Goal: Task Accomplishment & Management: Complete application form

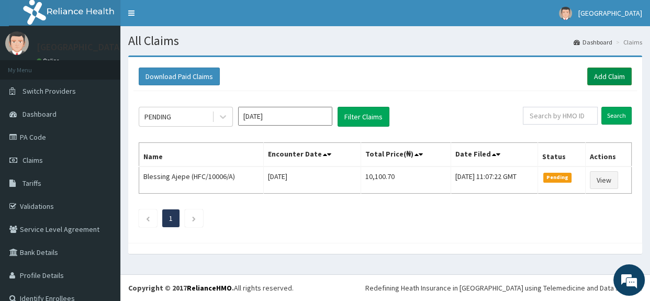
click at [608, 75] on link "Add Claim" at bounding box center [610, 77] width 45 height 18
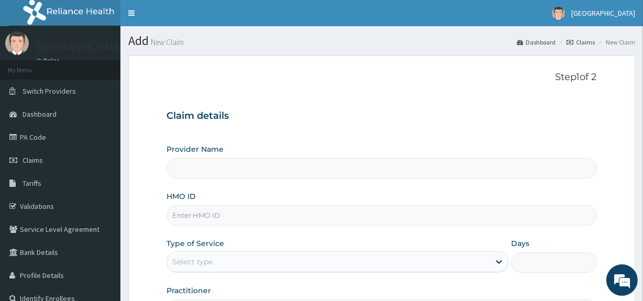
click at [397, 113] on h3 "Claim details" at bounding box center [382, 116] width 430 height 12
type input "[GEOGRAPHIC_DATA]"
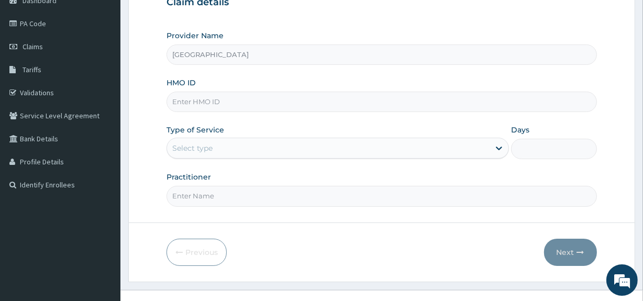
scroll to position [128, 0]
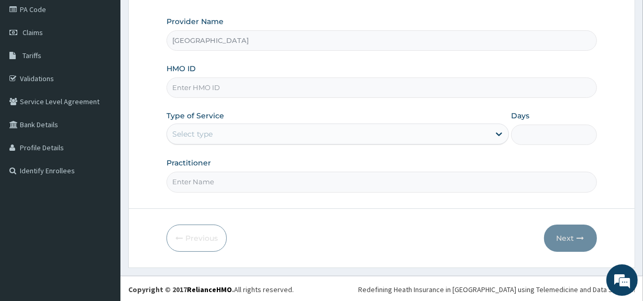
click at [338, 92] on input "HMO ID" at bounding box center [382, 88] width 430 height 20
paste input "EIS/11154/C"
type input "EIS/11154/C"
click at [261, 131] on div "Select type" at bounding box center [328, 134] width 323 height 17
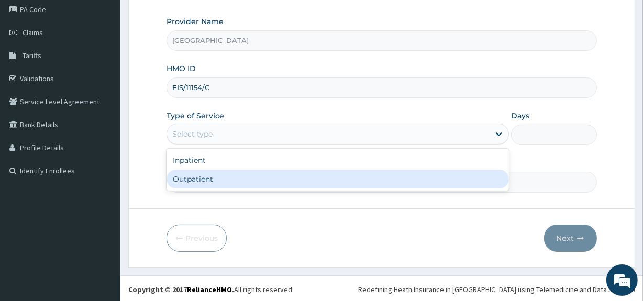
click at [231, 175] on div "Outpatient" at bounding box center [338, 179] width 342 height 19
type input "1"
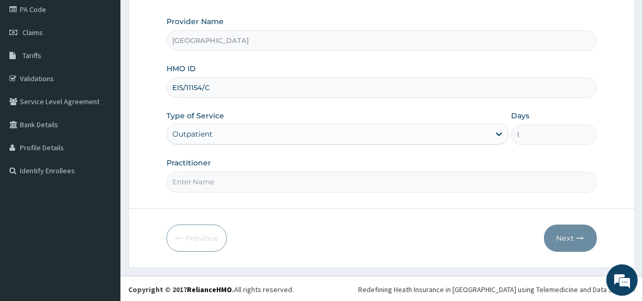
click at [220, 182] on input "Practitioner" at bounding box center [382, 182] width 430 height 20
click at [188, 181] on input "DR,KOLAWOLE" at bounding box center [382, 182] width 430 height 20
click at [186, 181] on input "DR,KOLAWOLE" at bounding box center [382, 182] width 430 height 20
type input "DR.KOLAWOLE"
click at [562, 230] on button "Next" at bounding box center [570, 238] width 53 height 27
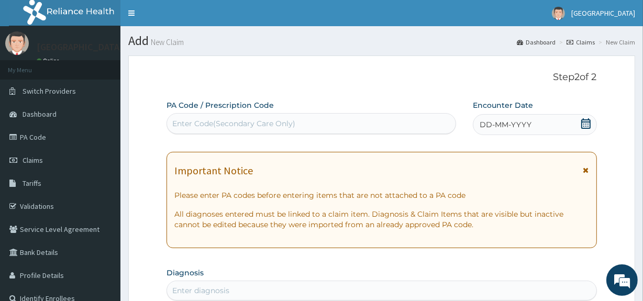
click at [584, 121] on icon at bounding box center [585, 123] width 9 height 10
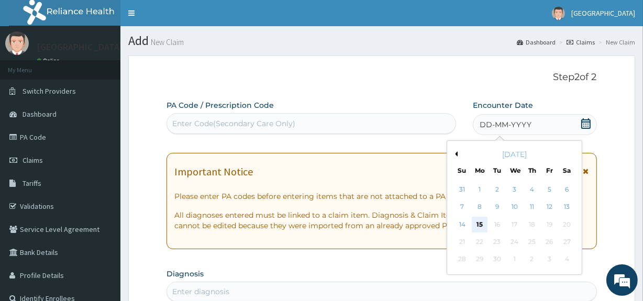
click at [476, 219] on div "15" at bounding box center [480, 225] width 16 height 16
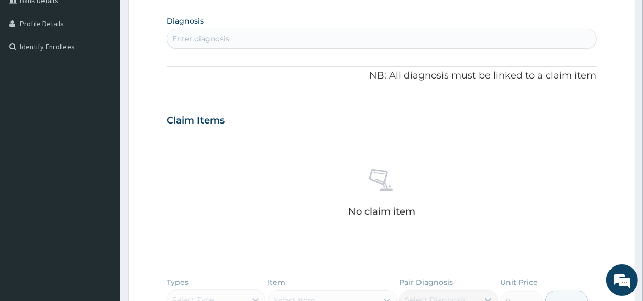
scroll to position [285, 0]
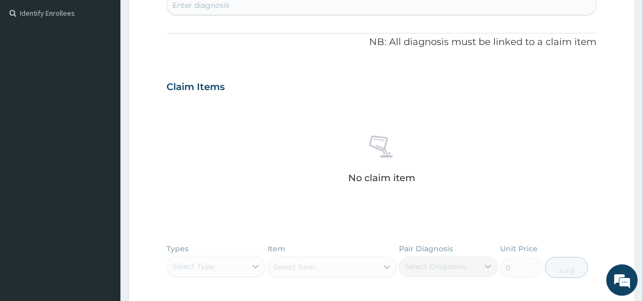
click at [215, 2] on div "Enter diagnosis" at bounding box center [200, 5] width 57 height 10
type input "MALAR"
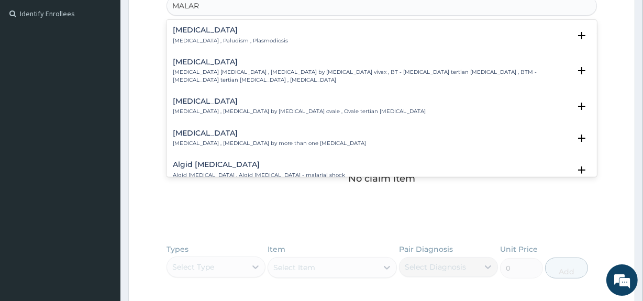
click at [200, 31] on h4 "Malaria" at bounding box center [230, 30] width 115 height 8
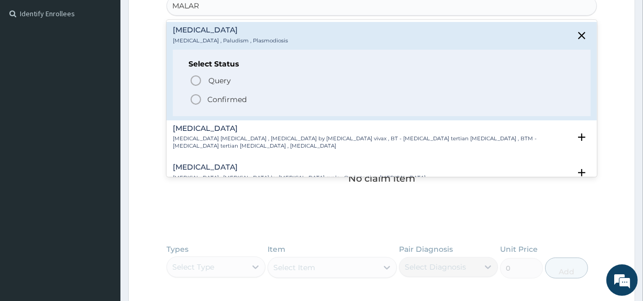
click at [194, 93] on icon "status option filled" at bounding box center [196, 99] width 13 height 13
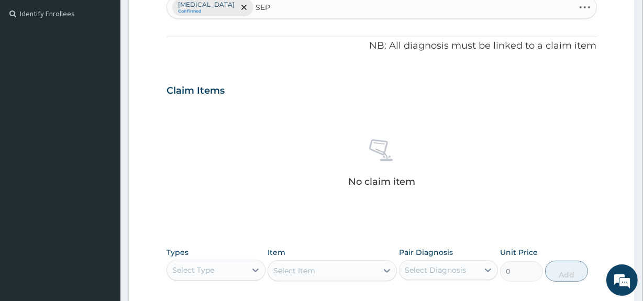
type input "SEPS"
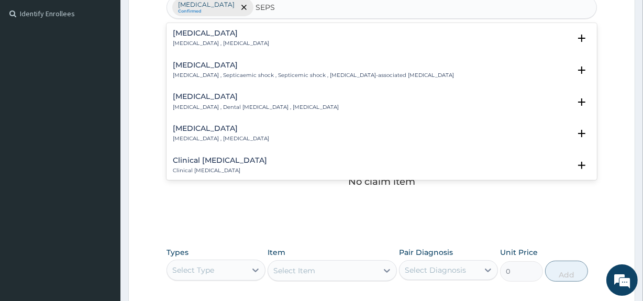
click at [207, 32] on h4 "Sepsis" at bounding box center [221, 33] width 96 height 8
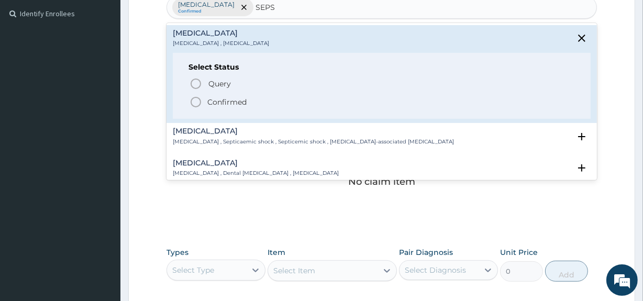
click at [194, 99] on icon "status option filled" at bounding box center [196, 102] width 13 height 13
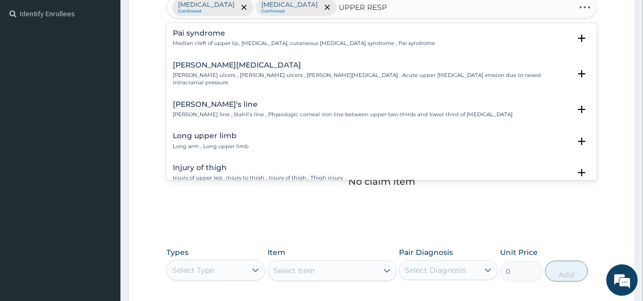
type input "UPPER RESPI"
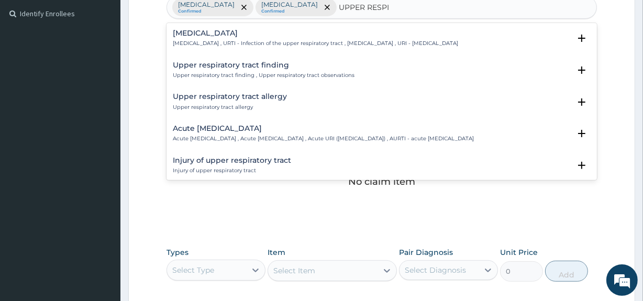
click at [213, 45] on p "Upper respiratory infection , URTI - Infection of the upper respiratory tract ,…" at bounding box center [315, 43] width 285 height 7
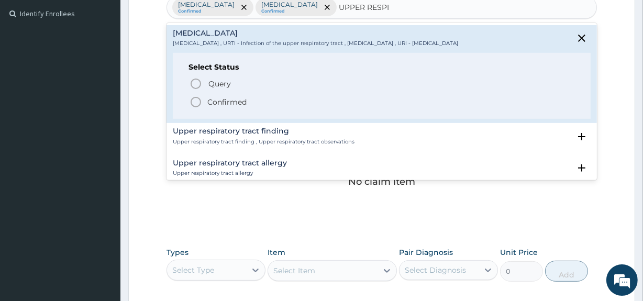
click at [199, 99] on icon "status option filled" at bounding box center [196, 102] width 13 height 13
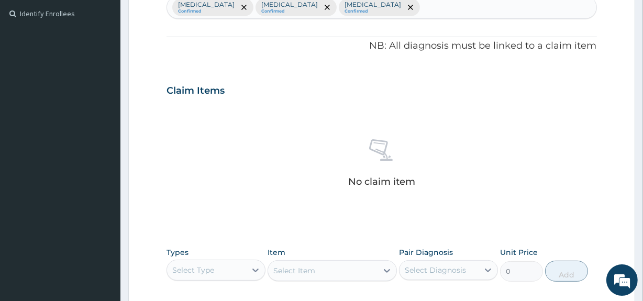
click at [190, 171] on div "No claim item" at bounding box center [382, 165] width 430 height 120
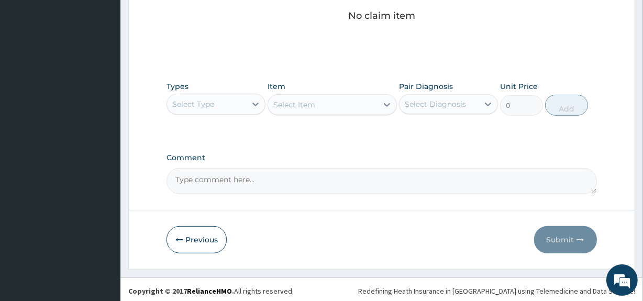
scroll to position [453, 0]
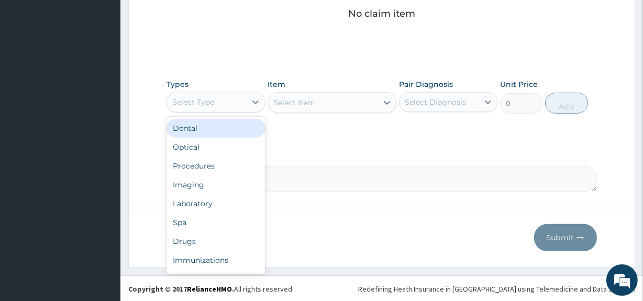
click at [202, 105] on div "Select Type" at bounding box center [193, 102] width 42 height 10
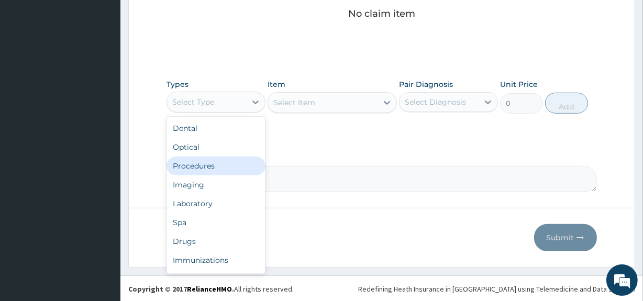
click at [197, 162] on div "Procedures" at bounding box center [216, 166] width 99 height 19
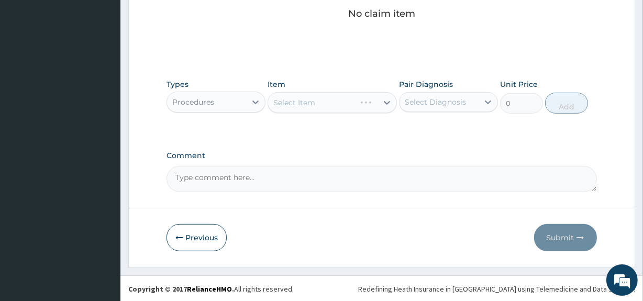
click at [306, 105] on div "Select Item" at bounding box center [294, 102] width 42 height 10
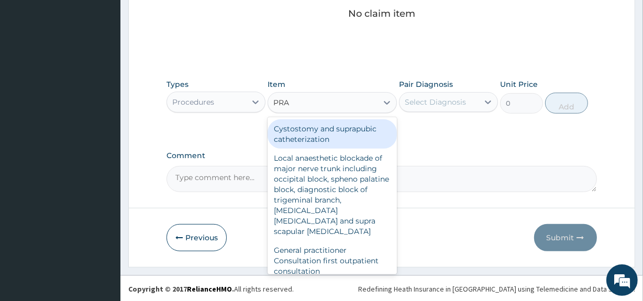
type input "PRAC"
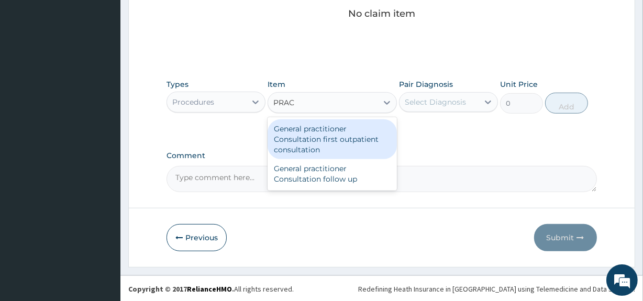
click at [306, 125] on div "General practitioner Consultation first outpatient consultation" at bounding box center [332, 139] width 129 height 40
type input "3547.5"
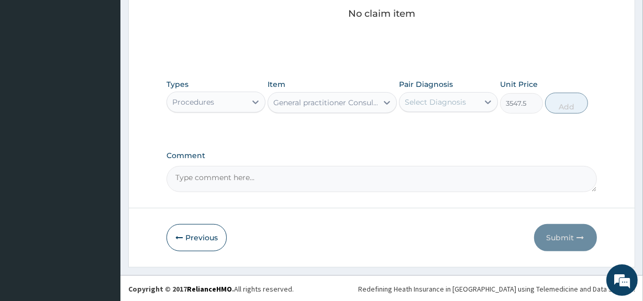
click at [452, 105] on div "Select Diagnosis" at bounding box center [435, 102] width 61 height 10
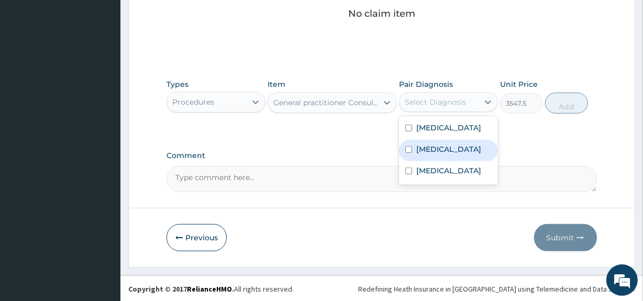
click at [448, 141] on div "Sepsis" at bounding box center [448, 150] width 99 height 21
checkbox input "true"
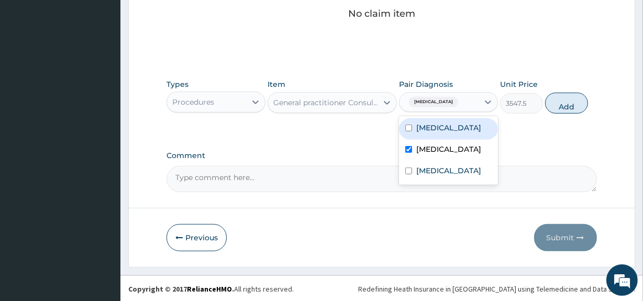
click at [449, 131] on div "Malaria" at bounding box center [448, 128] width 99 height 21
checkbox input "true"
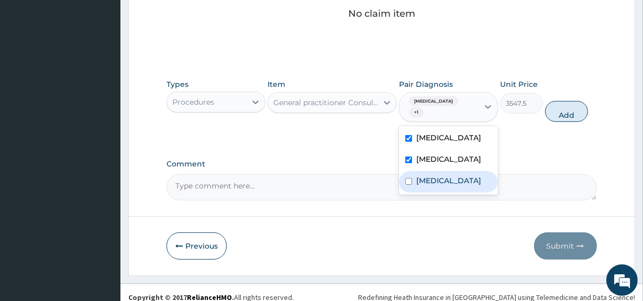
click at [436, 180] on label "Upper respiratory infection" at bounding box center [448, 180] width 65 height 10
checkbox input "true"
click at [548, 105] on button "Add" at bounding box center [566, 111] width 43 height 21
type input "0"
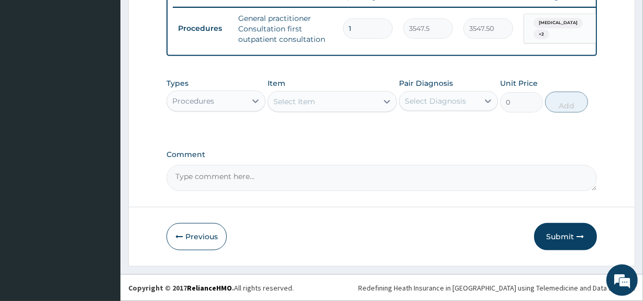
scroll to position [416, 0]
click at [243, 95] on div "Procedures" at bounding box center [206, 101] width 79 height 17
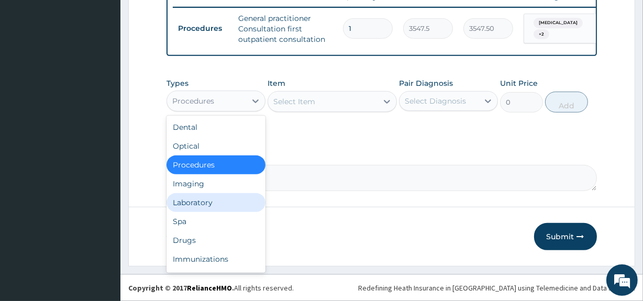
click at [216, 202] on div "Laboratory" at bounding box center [216, 202] width 99 height 19
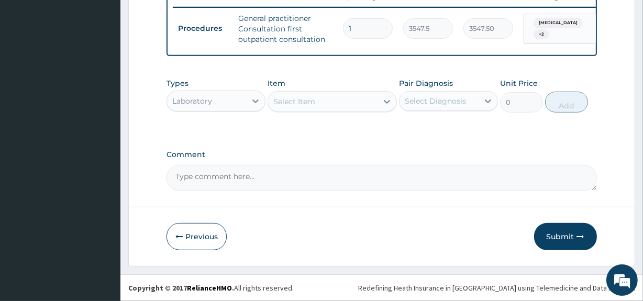
click at [317, 107] on div "Select Item" at bounding box center [322, 101] width 109 height 17
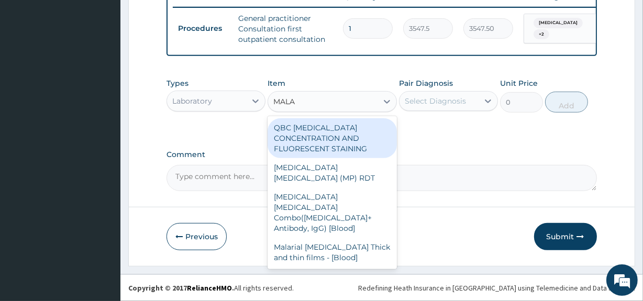
type input "MALAR"
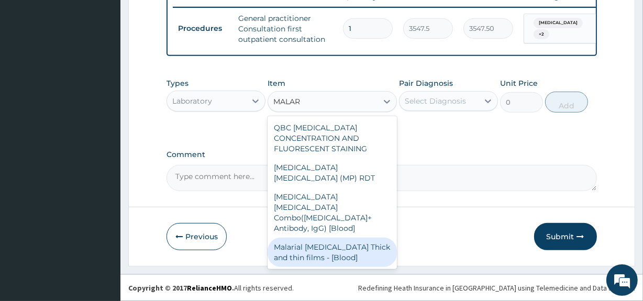
click at [329, 238] on div "Malarial Parasite Thick and thin films - [Blood]" at bounding box center [332, 252] width 129 height 29
type input "1612.5"
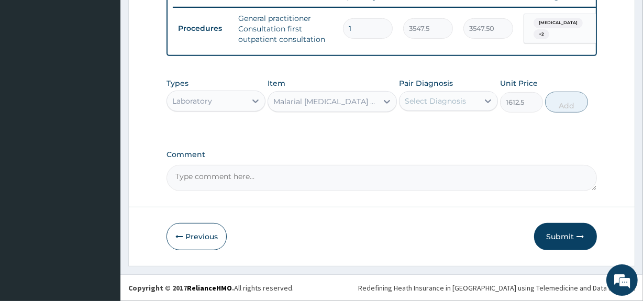
click at [418, 108] on div "Select Diagnosis" at bounding box center [439, 101] width 79 height 17
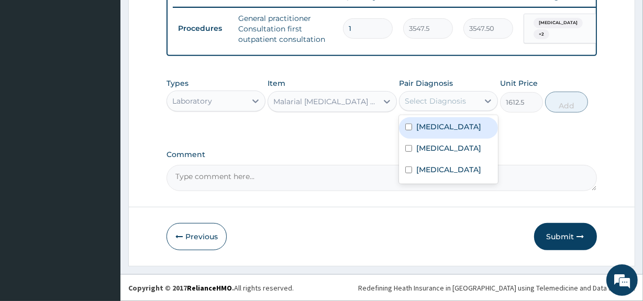
click at [419, 130] on label "Malaria" at bounding box center [448, 126] width 65 height 10
checkbox input "true"
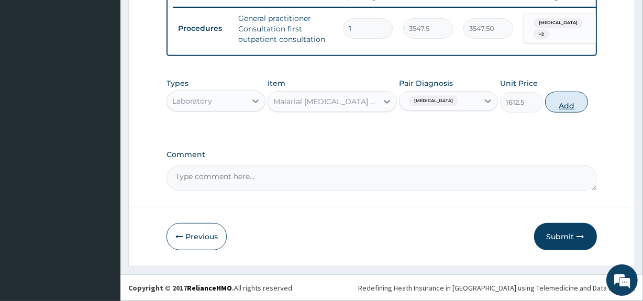
click at [560, 105] on button "Add" at bounding box center [566, 102] width 43 height 21
type input "0"
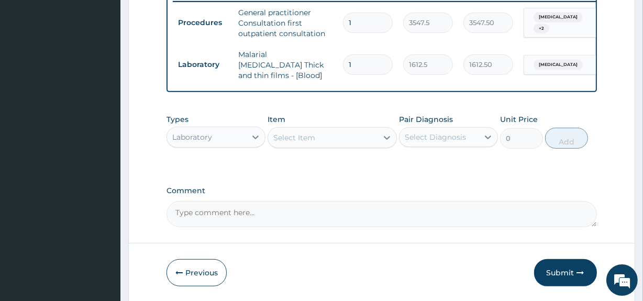
click at [338, 134] on div "Select Item" at bounding box center [322, 137] width 109 height 17
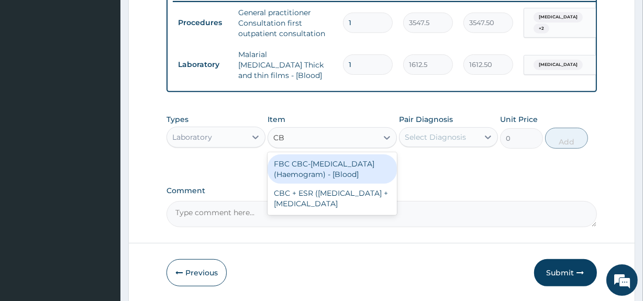
type input "CBC"
click at [331, 162] on div "FBC CBC-Complete Blood Count (Haemogram) - [Blood]" at bounding box center [332, 168] width 129 height 29
type input "4300"
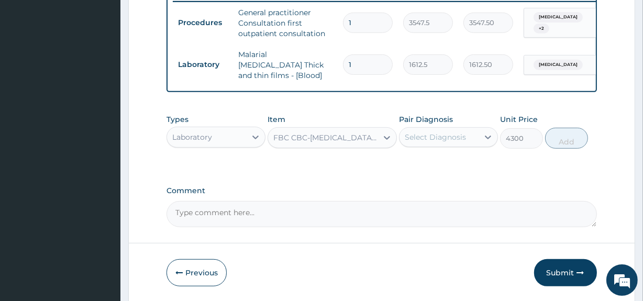
click at [463, 132] on div "Select Diagnosis" at bounding box center [435, 137] width 61 height 10
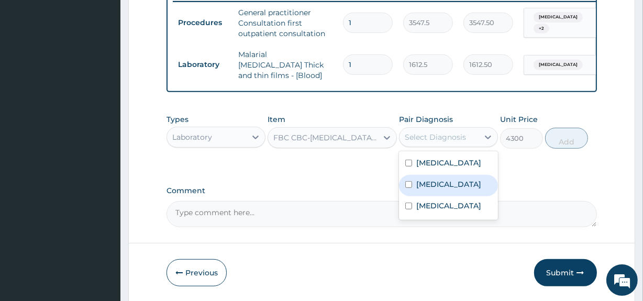
click at [453, 183] on div "Sepsis" at bounding box center [448, 185] width 99 height 21
checkbox input "true"
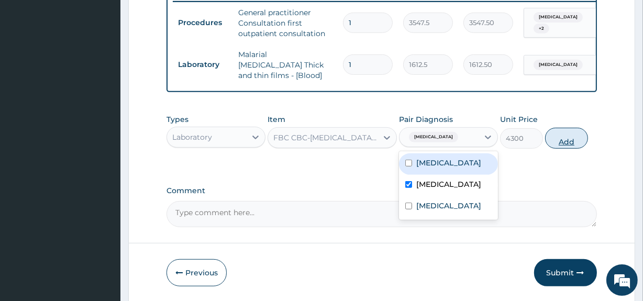
click at [568, 142] on button "Add" at bounding box center [566, 138] width 43 height 21
type input "0"
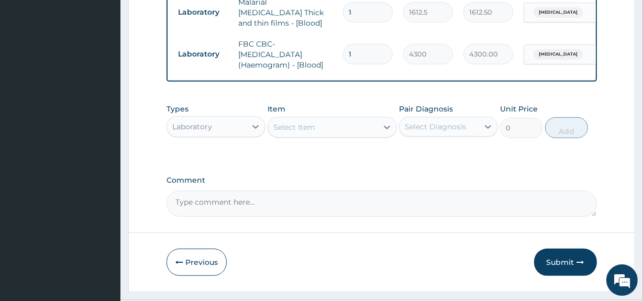
scroll to position [494, 0]
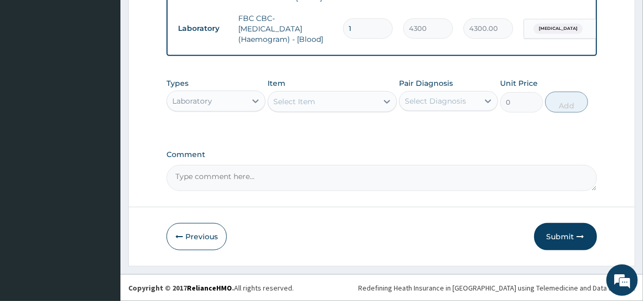
click at [199, 100] on div "Laboratory" at bounding box center [192, 101] width 40 height 10
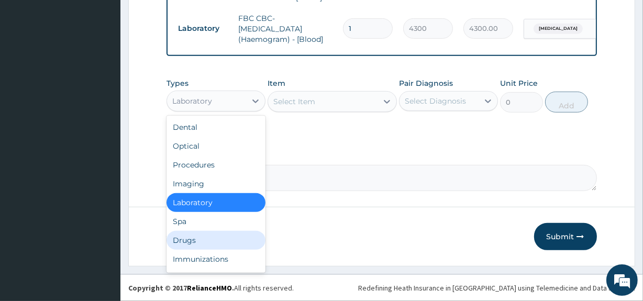
click at [193, 246] on div "Drugs" at bounding box center [216, 240] width 99 height 19
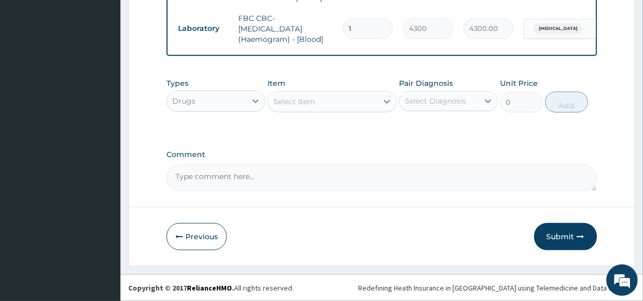
click at [340, 99] on div "Select Item" at bounding box center [322, 101] width 109 height 17
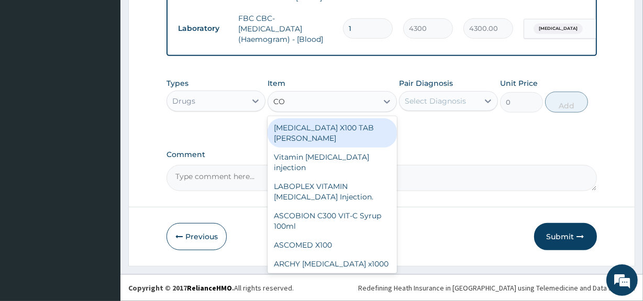
type input "COA"
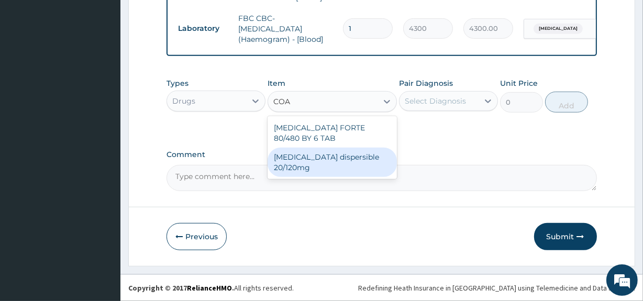
click at [317, 161] on div "Coartem dispersible 20/120mg" at bounding box center [332, 162] width 129 height 29
type input "112.3375"
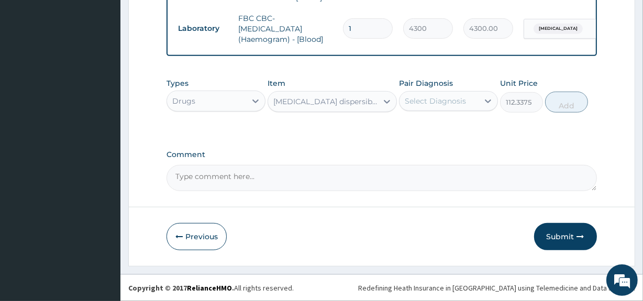
click at [435, 98] on div "Select Diagnosis" at bounding box center [435, 101] width 61 height 10
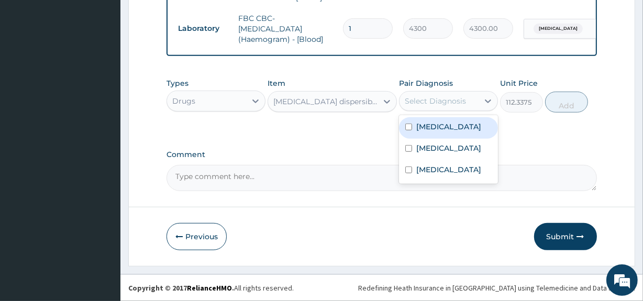
click at [431, 121] on div "Malaria" at bounding box center [448, 127] width 99 height 21
checkbox input "true"
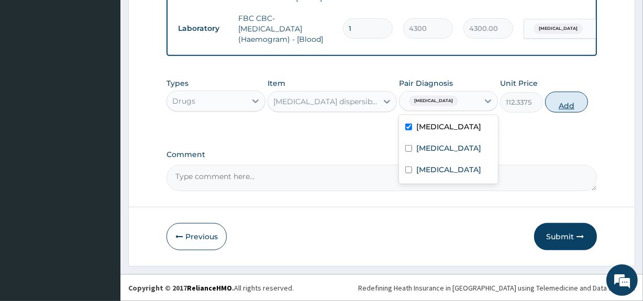
click at [559, 98] on button "Add" at bounding box center [566, 102] width 43 height 21
type input "0"
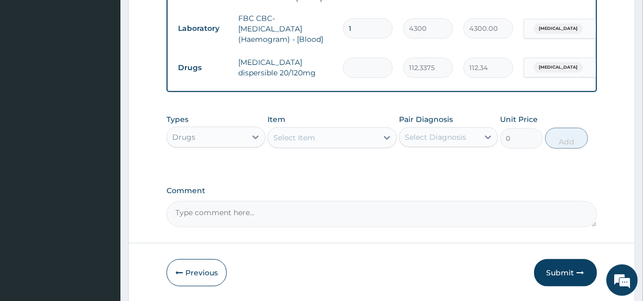
type input "0.00"
type input "6"
type input "674.03"
type input "6"
click at [299, 143] on div "Select Item" at bounding box center [294, 137] width 42 height 10
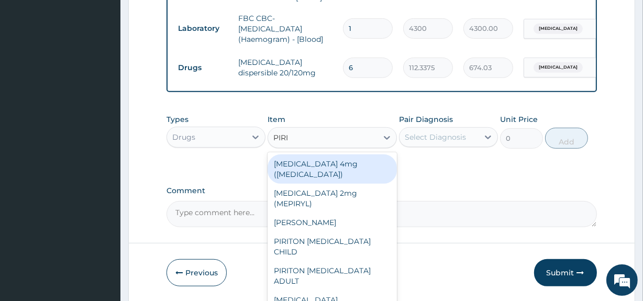
type input "PIRIT"
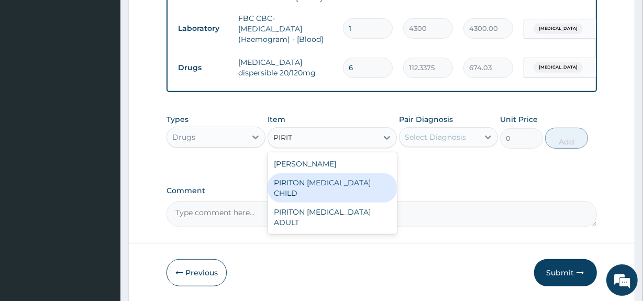
click at [306, 181] on div "PIRITON EXPECTORANT CHILD" at bounding box center [332, 187] width 129 height 29
type input "1182.5"
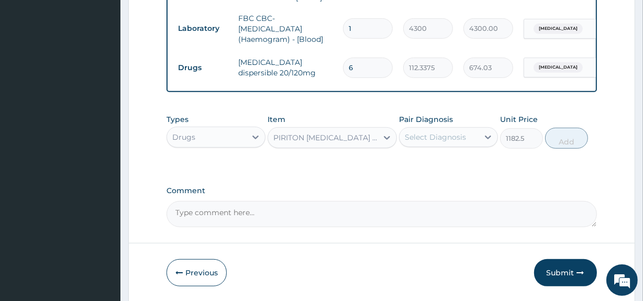
click at [443, 134] on div "Select Diagnosis" at bounding box center [435, 137] width 61 height 10
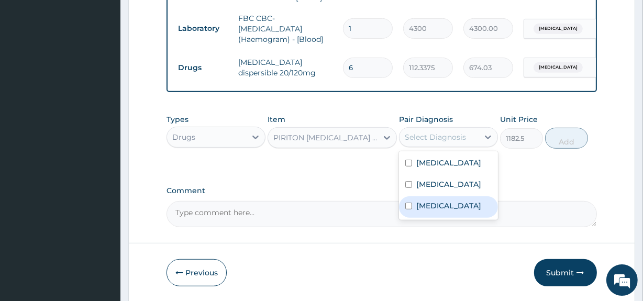
click at [473, 211] on label "Upper respiratory infection" at bounding box center [448, 206] width 65 height 10
checkbox input "true"
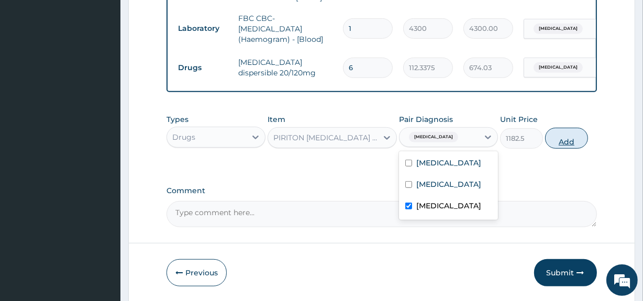
click at [562, 128] on button "Add" at bounding box center [566, 138] width 43 height 21
type input "0"
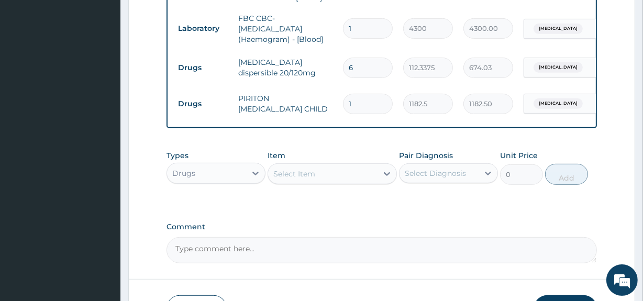
click at [337, 165] on div "Select Item" at bounding box center [332, 173] width 129 height 21
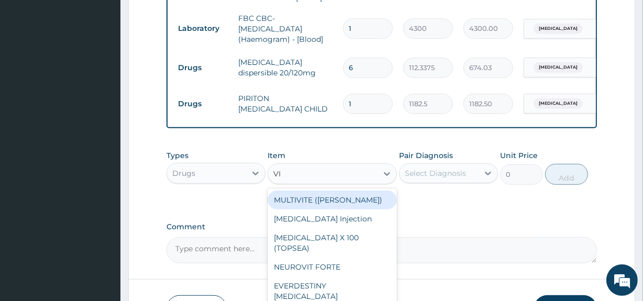
type input "VIT"
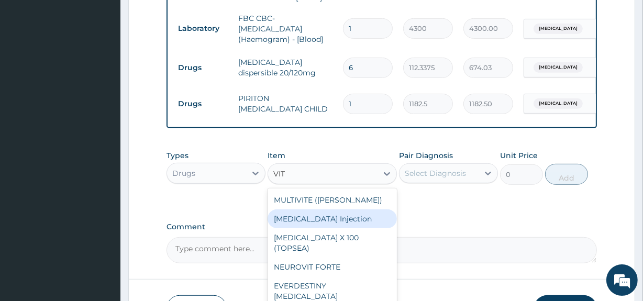
scroll to position [137, 0]
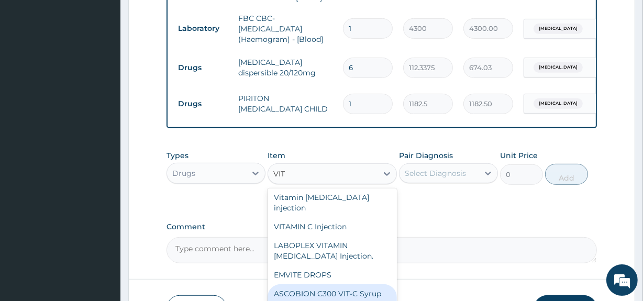
click at [349, 284] on div "ASCOBION C300 VIT-C Syrup 100ml" at bounding box center [332, 298] width 129 height 29
type input "946"
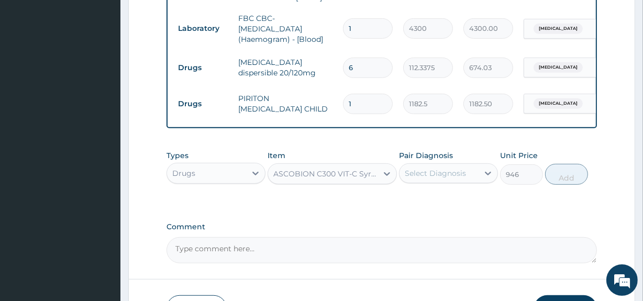
click at [441, 183] on div "Select Diagnosis" at bounding box center [448, 173] width 99 height 20
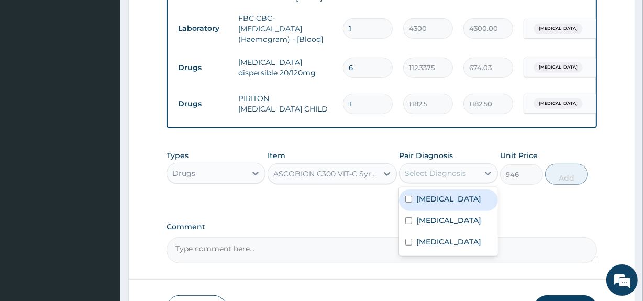
click at [439, 197] on label "Malaria" at bounding box center [448, 199] width 65 height 10
checkbox input "true"
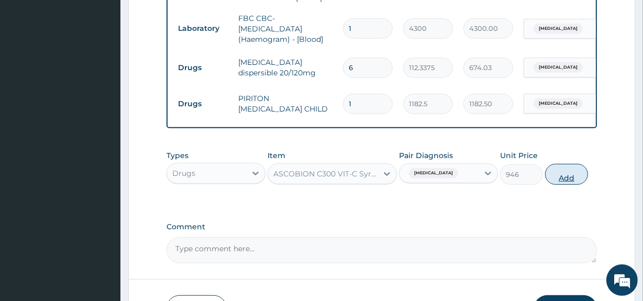
click at [556, 176] on button "Add" at bounding box center [566, 174] width 43 height 21
type input "0"
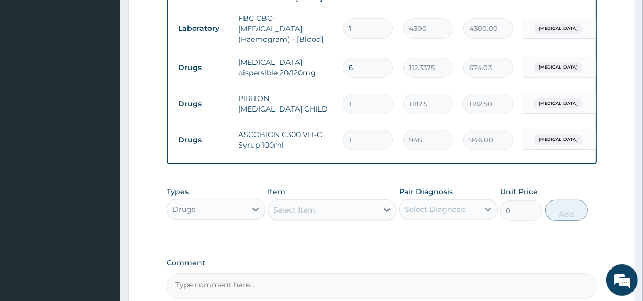
click at [322, 207] on div "Select Item" at bounding box center [322, 210] width 109 height 17
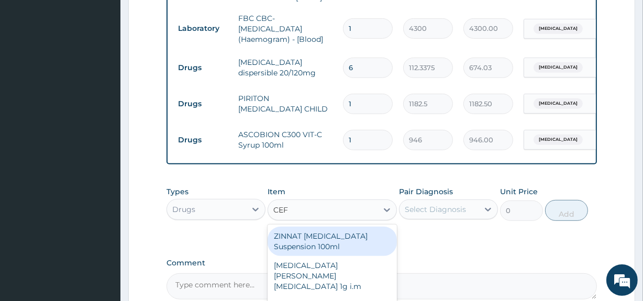
type input "CEFU"
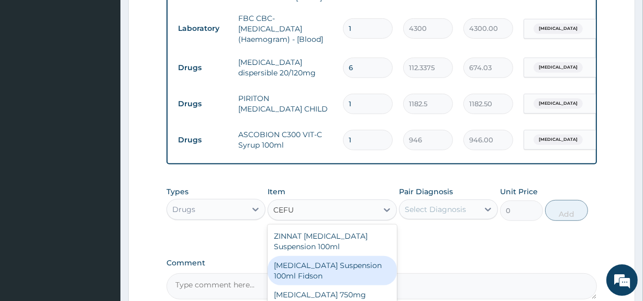
click at [318, 274] on div "Cefuroxime Suspension 100ml Fidson" at bounding box center [332, 270] width 129 height 29
type input "2365"
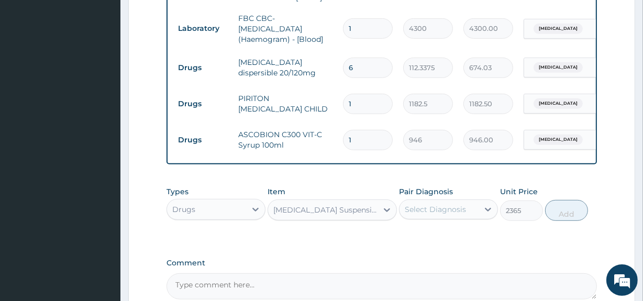
click at [435, 213] on div "Select Diagnosis" at bounding box center [435, 209] width 61 height 10
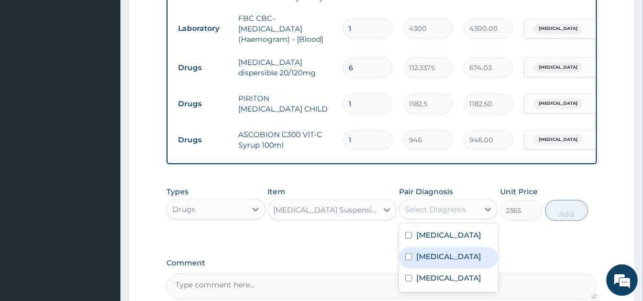
click at [422, 262] on label "Sepsis" at bounding box center [448, 256] width 65 height 10
checkbox input "true"
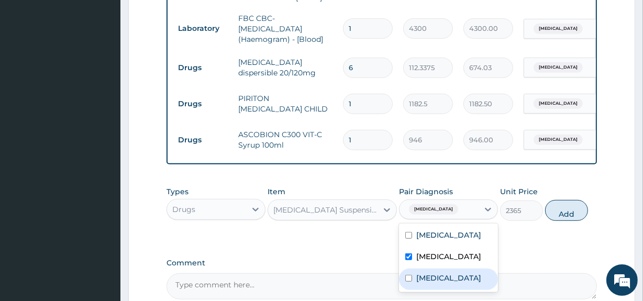
click at [417, 283] on label "Upper respiratory infection" at bounding box center [448, 278] width 65 height 10
checkbox input "true"
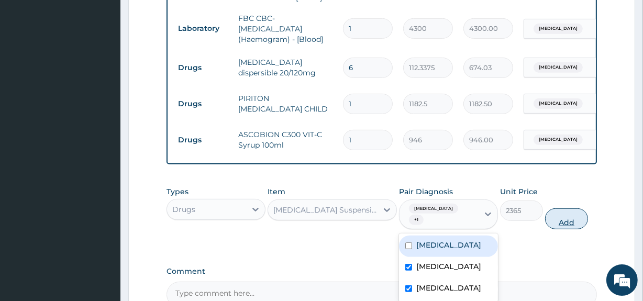
click at [563, 218] on button "Add" at bounding box center [566, 218] width 43 height 21
type input "0"
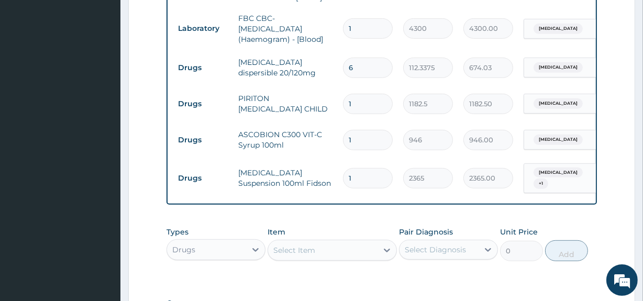
click at [351, 245] on div "Select Item" at bounding box center [322, 250] width 109 height 17
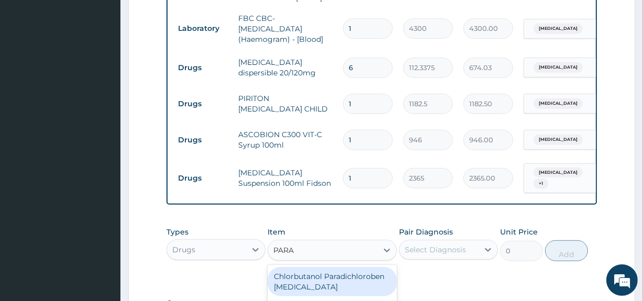
type input "PARAC"
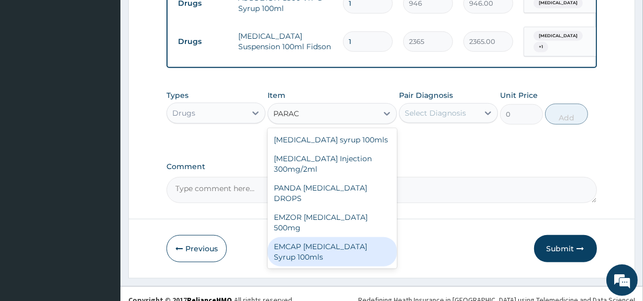
scroll to position [639, 0]
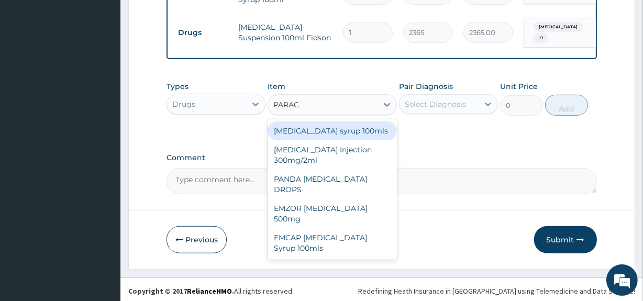
click at [349, 127] on div "Paracetamol syrup 100mls" at bounding box center [332, 130] width 129 height 19
type input "709.5"
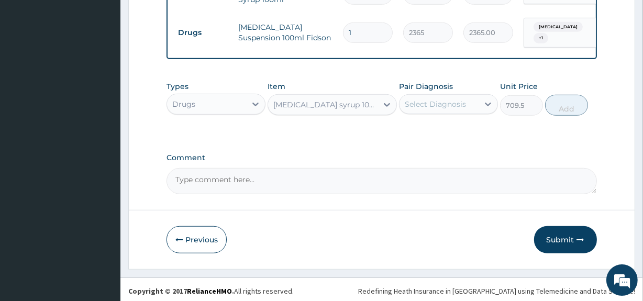
click at [424, 99] on div "Select Diagnosis" at bounding box center [435, 104] width 61 height 10
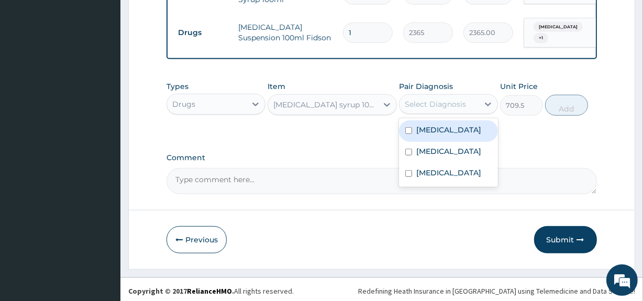
click at [419, 125] on label "Malaria" at bounding box center [448, 130] width 65 height 10
checkbox input "true"
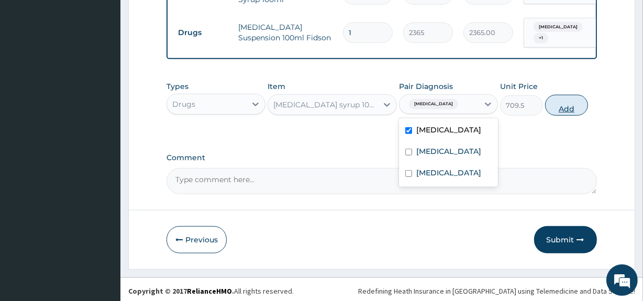
click at [547, 99] on button "Add" at bounding box center [566, 105] width 43 height 21
type input "0"
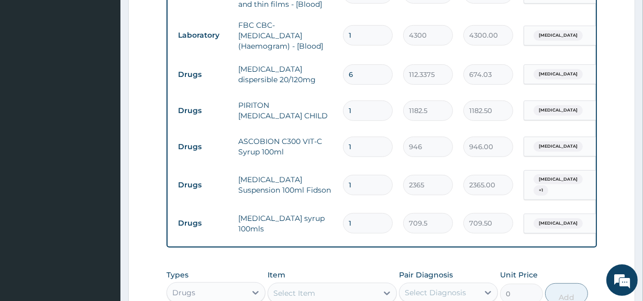
scroll to position [468, 0]
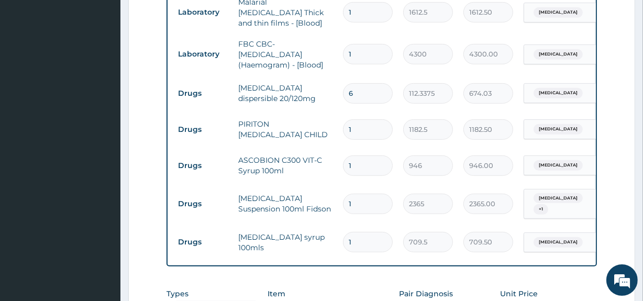
click at [372, 273] on div "PA Code / Prescription Code Enter Code(Secondary Care Only) Encounter Date 15-0…" at bounding box center [382, 17] width 430 height 770
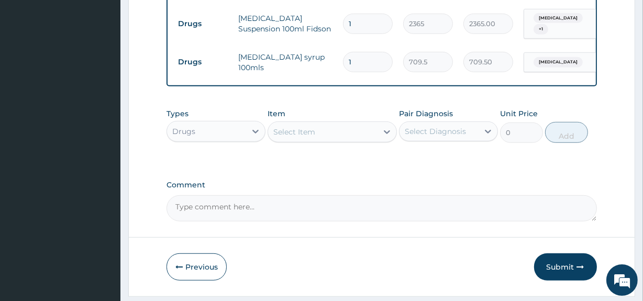
scroll to position [676, 0]
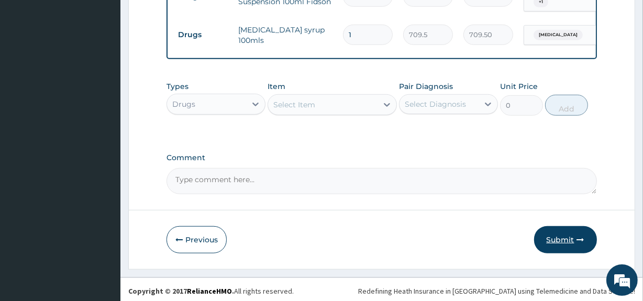
click at [554, 233] on button "Submit" at bounding box center [565, 239] width 63 height 27
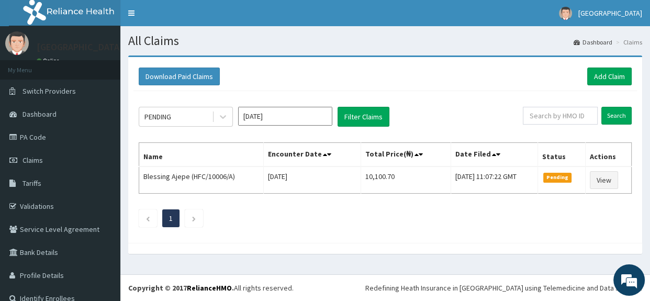
click at [554, 234] on div "PENDING [DATE] Filter Claims Search Name Encounter Date Total Price(₦) Date Fil…" at bounding box center [386, 164] width 504 height 147
click at [112, 185] on link "Tariffs" at bounding box center [60, 183] width 120 height 23
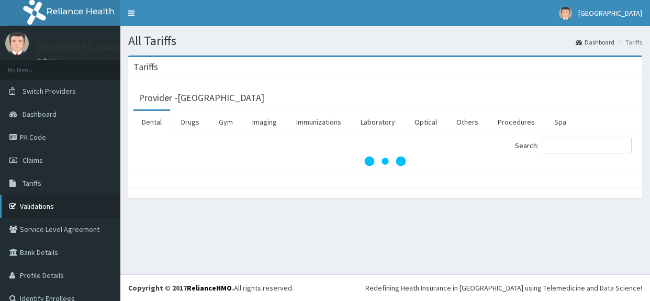
click at [42, 211] on link "Validations" at bounding box center [60, 206] width 120 height 23
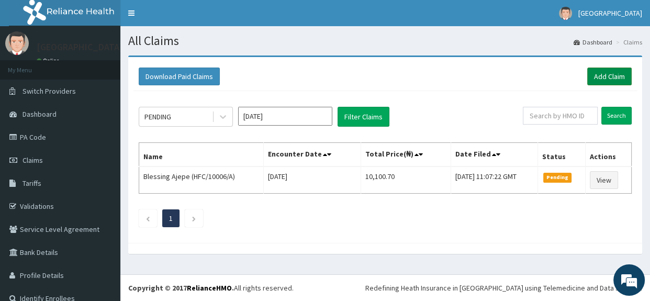
click at [614, 73] on link "Add Claim" at bounding box center [610, 77] width 45 height 18
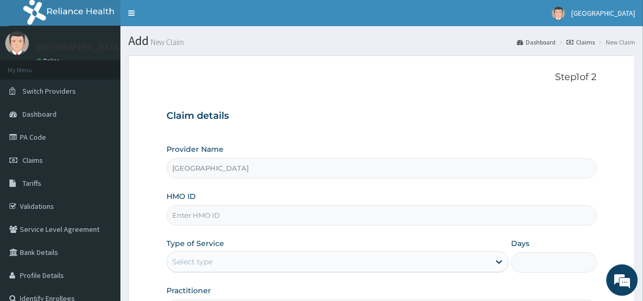
click at [452, 93] on div "Step 1 of 2 Claim details Provider Name Medwin Hospital HMO ID Type of Service …" at bounding box center [382, 196] width 430 height 248
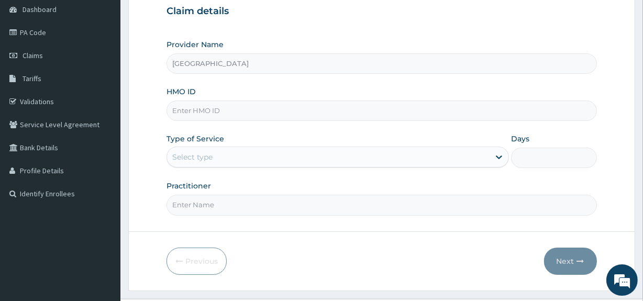
scroll to position [114, 0]
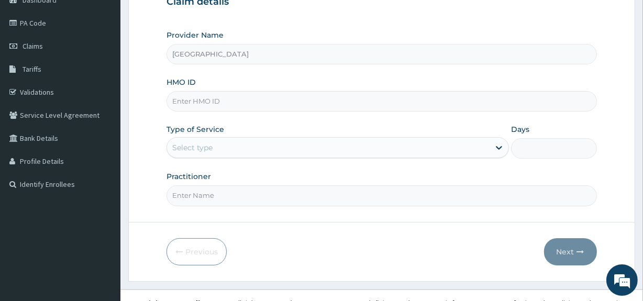
click at [413, 95] on input "HMO ID" at bounding box center [382, 101] width 430 height 20
paste input "EIS/11154/B"
type input "EIS/11154/B"
click at [356, 149] on div "Select type" at bounding box center [328, 147] width 323 height 17
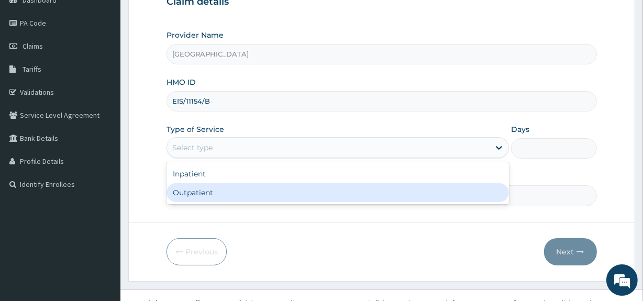
click at [312, 189] on div "Outpatient" at bounding box center [338, 192] width 342 height 19
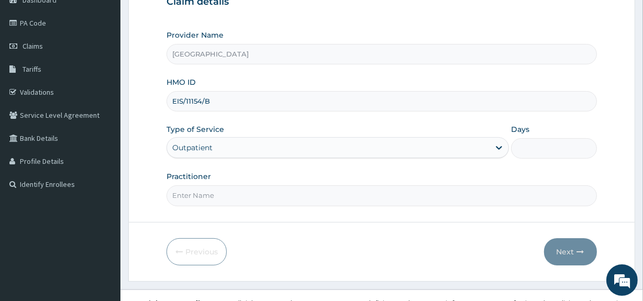
type input "1"
click at [300, 194] on input "Practitioner" at bounding box center [382, 195] width 430 height 20
type input "DR.UCHENNA"
click at [574, 243] on button "Next" at bounding box center [570, 251] width 53 height 27
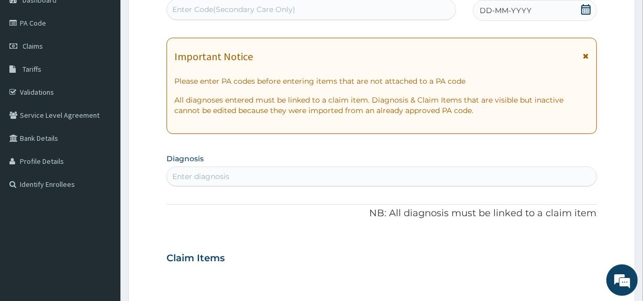
click at [588, 7] on icon at bounding box center [585, 9] width 9 height 10
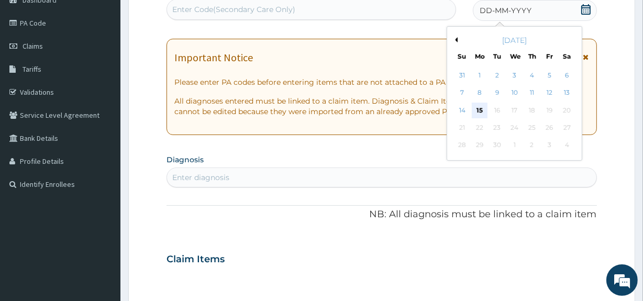
click at [480, 108] on div "15" at bounding box center [480, 111] width 16 height 16
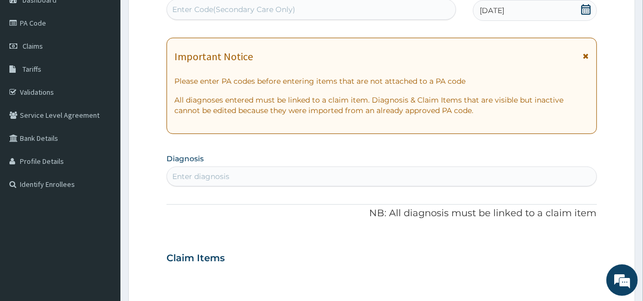
click at [361, 142] on div "PA Code / Prescription Code Enter Code(Secondary Care Only) Encounter Date 15-0…" at bounding box center [382, 257] width 430 height 542
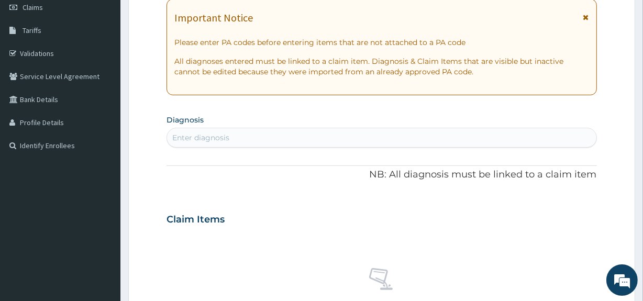
scroll to position [171, 0]
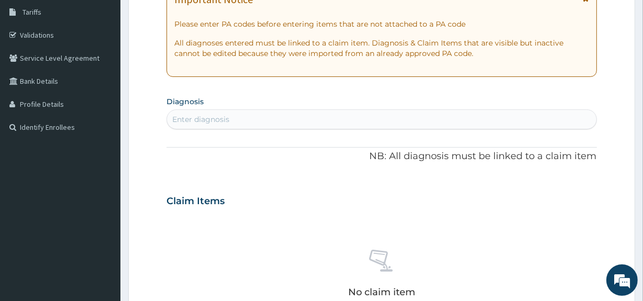
click at [339, 116] on div "Enter diagnosis" at bounding box center [381, 119] width 429 height 17
type input "MALAR"
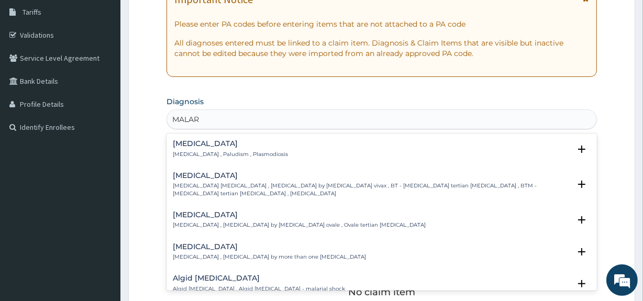
click at [260, 151] on div "Malaria Malaria , Paludism , Plasmodiosis" at bounding box center [381, 149] width 417 height 18
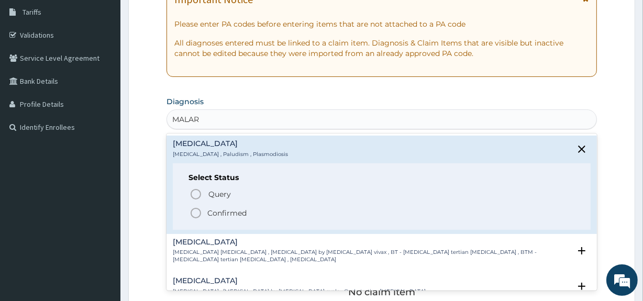
click at [214, 214] on p "Confirmed" at bounding box center [226, 213] width 39 height 10
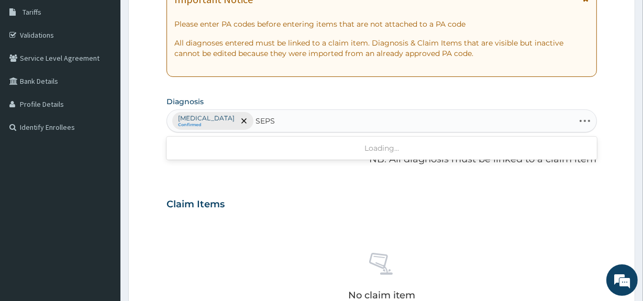
type input "SEPSI"
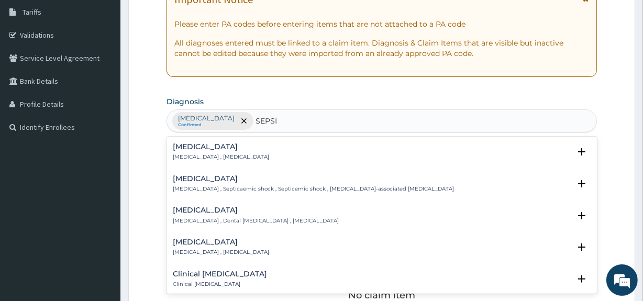
click at [238, 153] on p "Systemic infection , Sepsis" at bounding box center [221, 156] width 96 height 7
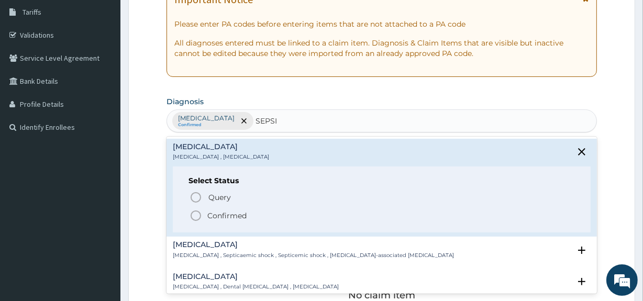
click at [210, 214] on p "Confirmed" at bounding box center [226, 216] width 39 height 10
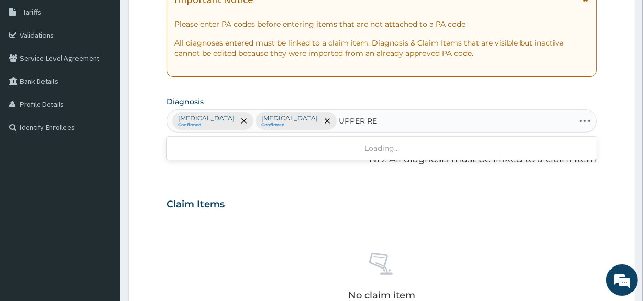
type input "UPPER RES"
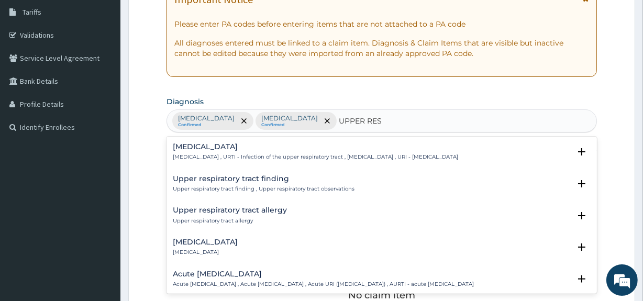
click at [287, 159] on p "Upper respiratory infection , URTI - Infection of the upper respiratory tract ,…" at bounding box center [315, 156] width 285 height 7
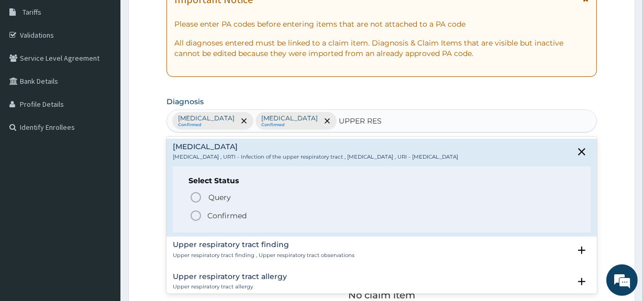
click at [250, 216] on span "Confirmed" at bounding box center [382, 215] width 385 height 13
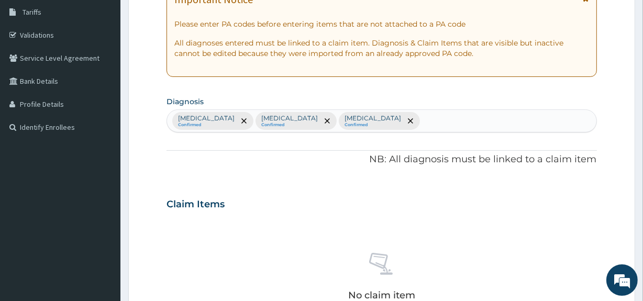
click at [247, 258] on div "No claim item" at bounding box center [382, 278] width 430 height 120
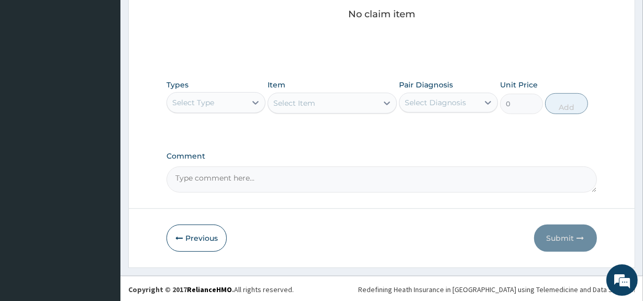
scroll to position [453, 0]
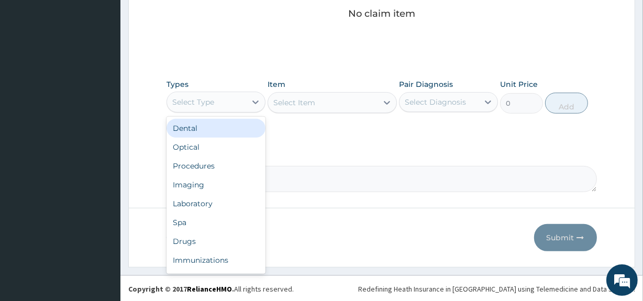
click at [246, 97] on div "Select Type" at bounding box center [206, 102] width 79 height 17
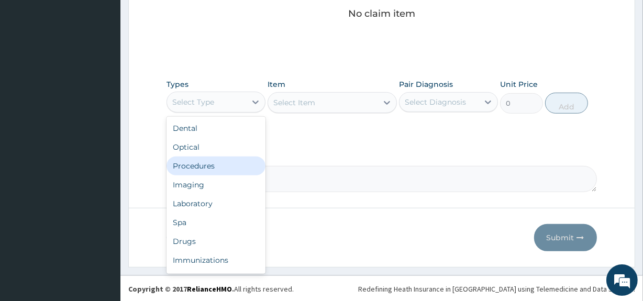
click at [218, 168] on div "Procedures" at bounding box center [216, 166] width 99 height 19
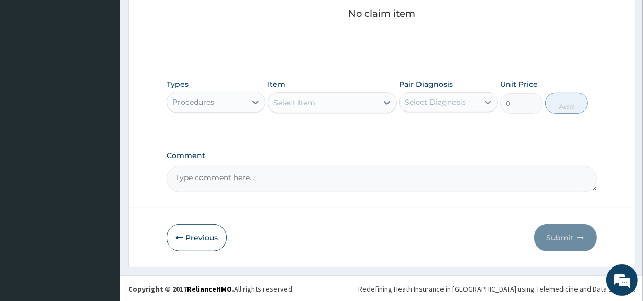
click at [305, 106] on div "Select Item" at bounding box center [294, 102] width 42 height 10
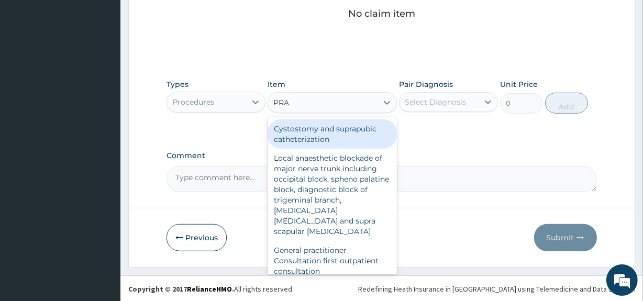
type input "PRAC"
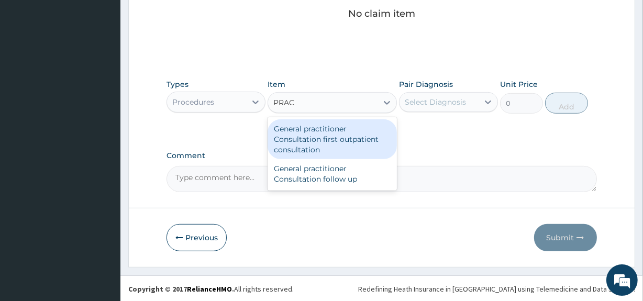
click at [339, 134] on div "General practitioner Consultation first outpatient consultation" at bounding box center [332, 139] width 129 height 40
type input "3547.5"
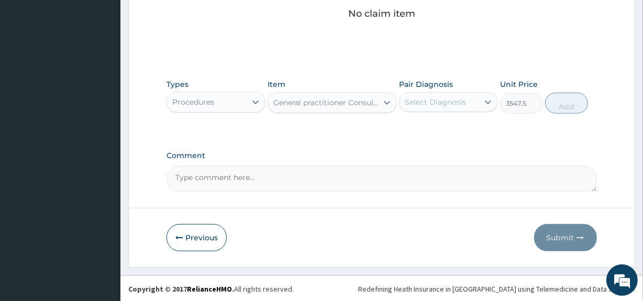
click at [404, 103] on div "Select Diagnosis" at bounding box center [439, 102] width 79 height 17
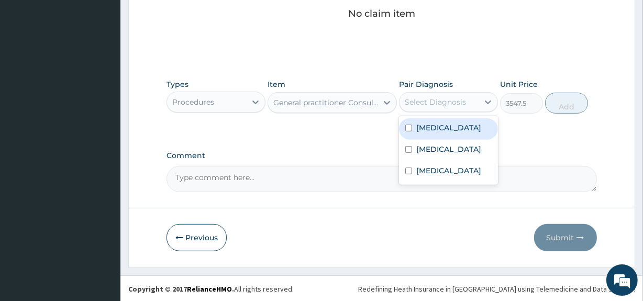
click at [420, 123] on label "Malaria" at bounding box center [448, 128] width 65 height 10
checkbox input "true"
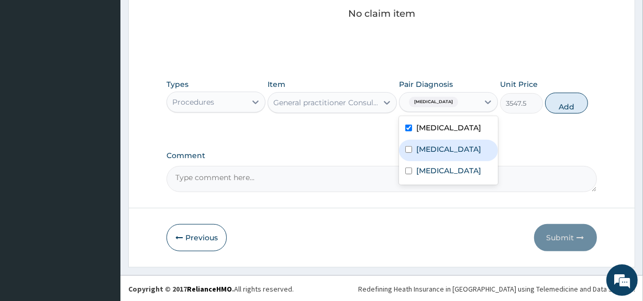
click at [420, 154] on div "Sepsis" at bounding box center [448, 150] width 99 height 21
checkbox input "true"
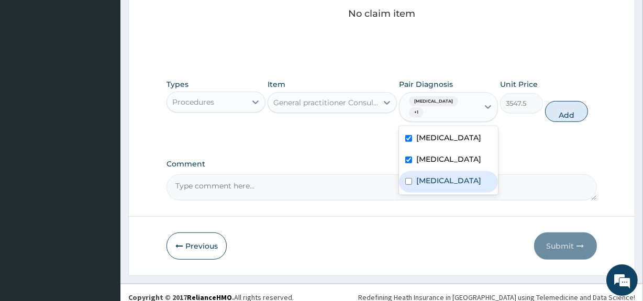
click at [426, 181] on label "Upper respiratory infection" at bounding box center [448, 180] width 65 height 10
checkbox input "true"
click at [565, 106] on button "Add" at bounding box center [566, 111] width 43 height 21
type input "0"
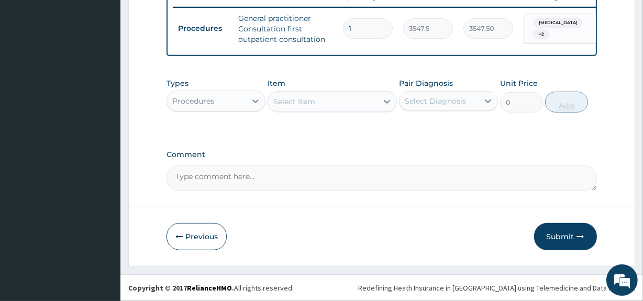
scroll to position [416, 0]
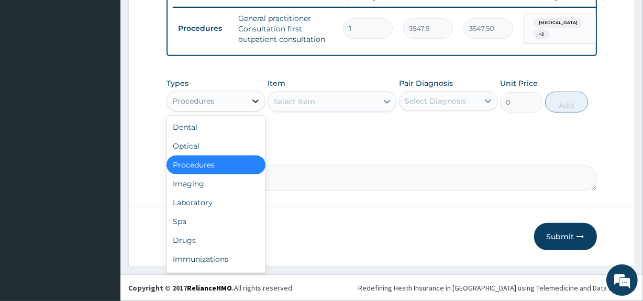
click at [251, 104] on icon at bounding box center [255, 101] width 10 height 10
click at [246, 200] on div "Laboratory" at bounding box center [216, 202] width 99 height 19
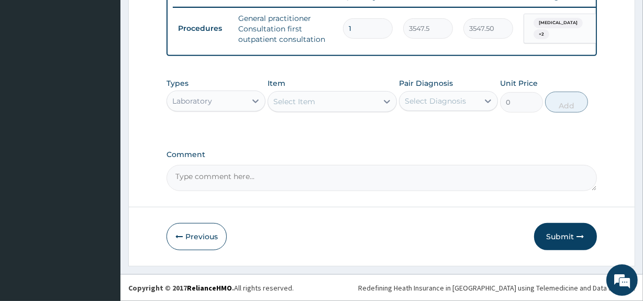
click at [311, 96] on div "Select Item" at bounding box center [322, 101] width 109 height 17
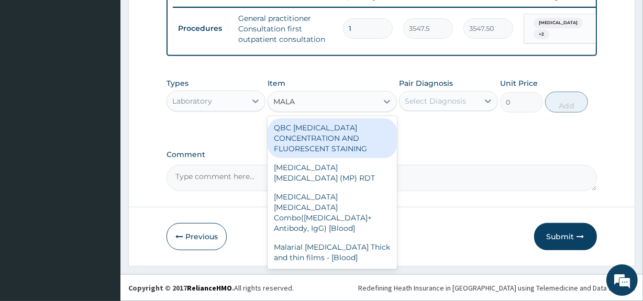
type input "MALAR"
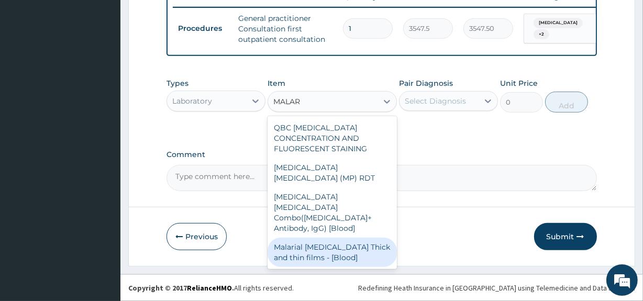
click at [304, 238] on div "Malarial Parasite Thick and thin films - [Blood]" at bounding box center [332, 252] width 129 height 29
type input "1612.5"
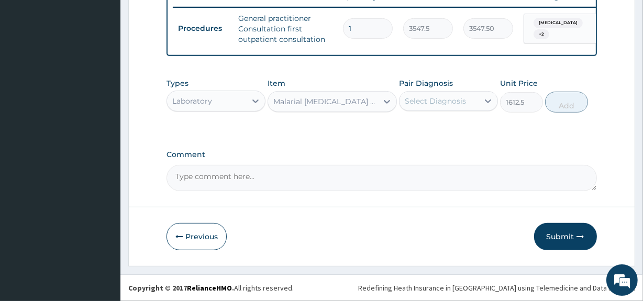
click at [444, 110] on div "Select Diagnosis" at bounding box center [448, 101] width 99 height 20
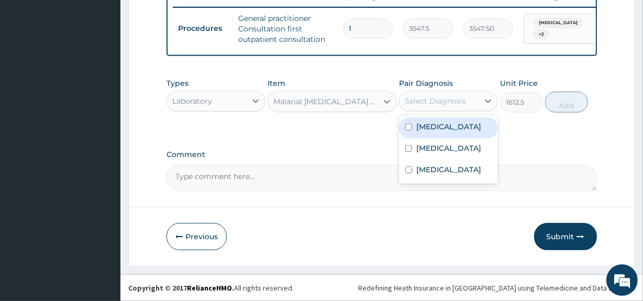
click at [454, 129] on div "Malaria" at bounding box center [448, 127] width 99 height 21
checkbox input "true"
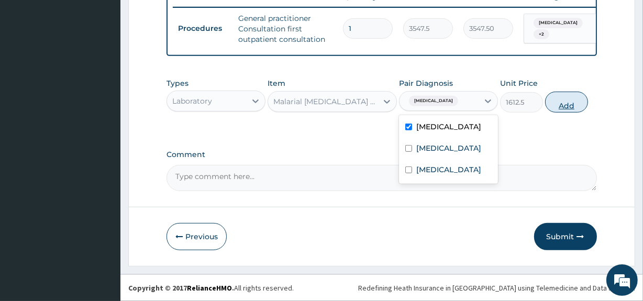
click at [561, 99] on button "Add" at bounding box center [566, 102] width 43 height 21
type input "0"
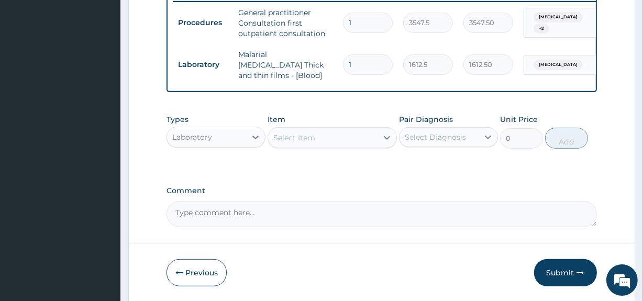
click at [329, 143] on div "Select Item" at bounding box center [322, 137] width 109 height 17
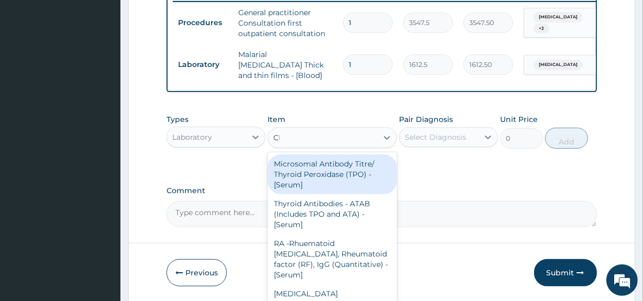
type input "CBC"
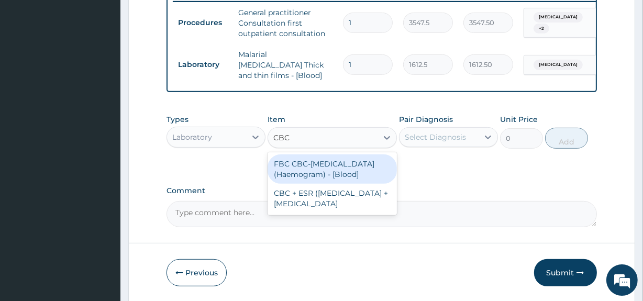
click at [327, 166] on div "FBC CBC-Complete Blood Count (Haemogram) - [Blood]" at bounding box center [332, 168] width 129 height 29
type input "4300"
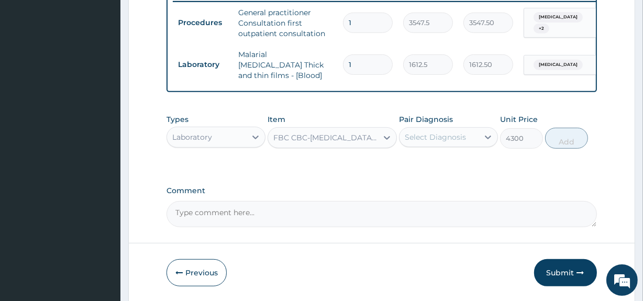
click at [439, 137] on div "Select Diagnosis" at bounding box center [435, 137] width 61 height 10
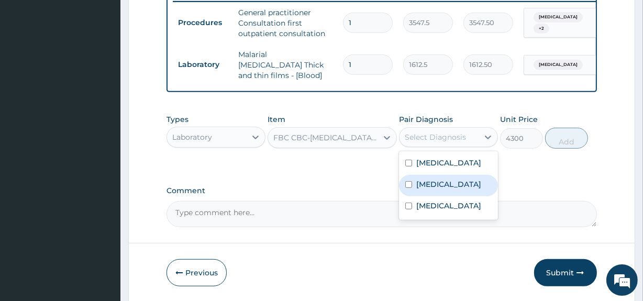
click at [428, 182] on label "Sepsis" at bounding box center [448, 184] width 65 height 10
checkbox input "true"
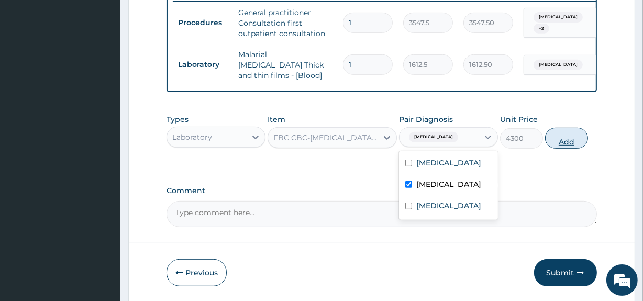
click at [576, 136] on button "Add" at bounding box center [566, 138] width 43 height 21
type input "0"
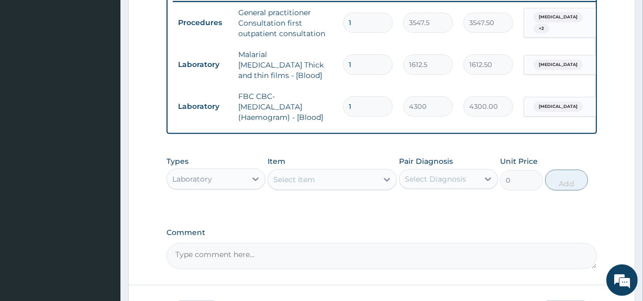
type input "0"
type input "0.00"
type input "1"
type input "4300.00"
type input "0"
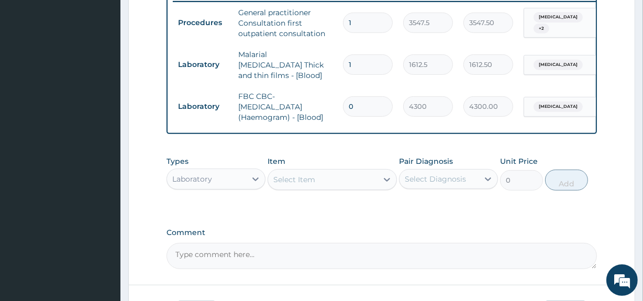
type input "0.00"
type input "1"
type input "4300.00"
click at [341, 231] on label "Comment" at bounding box center [382, 232] width 430 height 9
click at [341, 243] on textarea "Comment" at bounding box center [382, 256] width 430 height 26
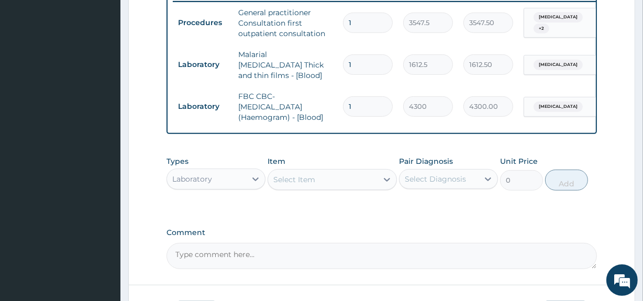
click at [238, 186] on div "Laboratory" at bounding box center [206, 179] width 79 height 17
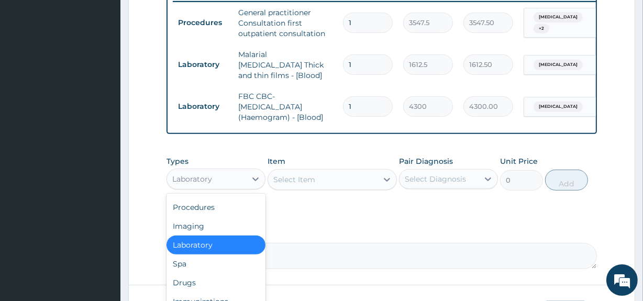
scroll to position [0, 0]
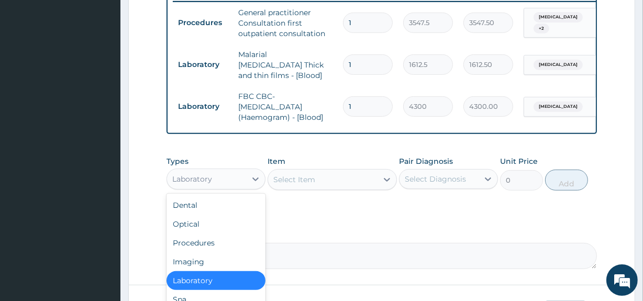
click at [427, 240] on div "Comment" at bounding box center [382, 248] width 430 height 41
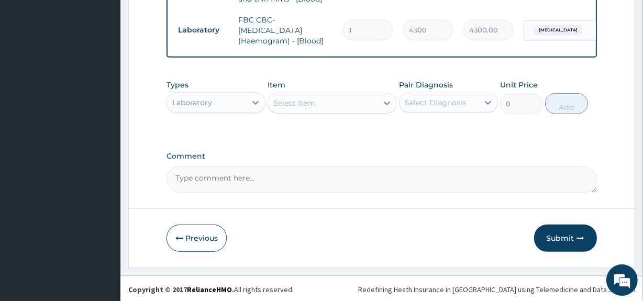
scroll to position [494, 0]
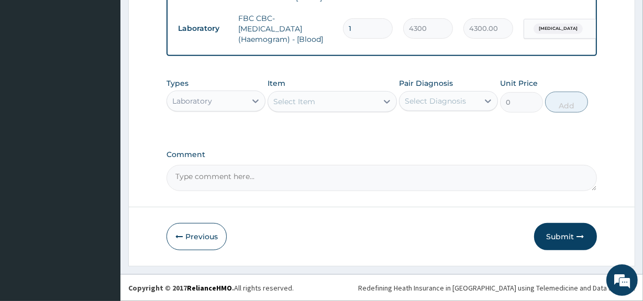
click at [221, 109] on div "Laboratory" at bounding box center [206, 101] width 79 height 17
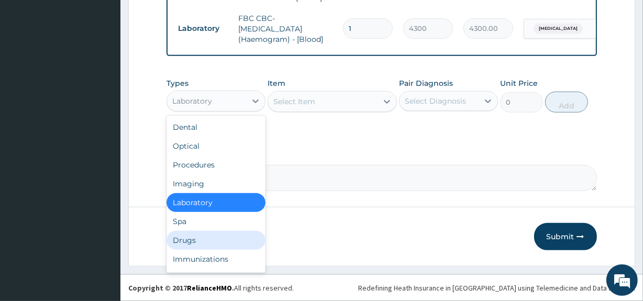
click at [209, 244] on div "Drugs" at bounding box center [216, 240] width 99 height 19
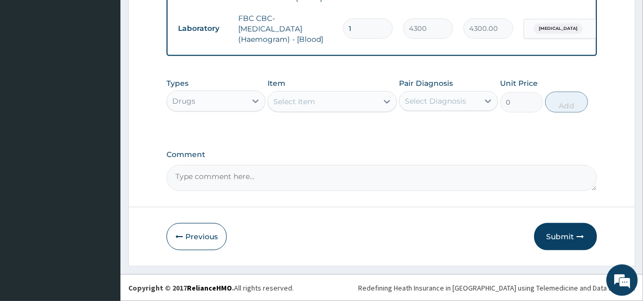
click at [315, 98] on div "Select Item" at bounding box center [294, 101] width 42 height 10
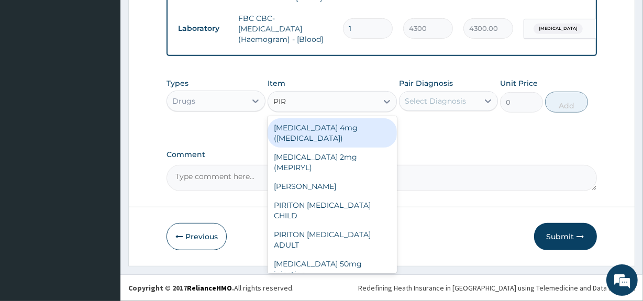
type input "PIRI"
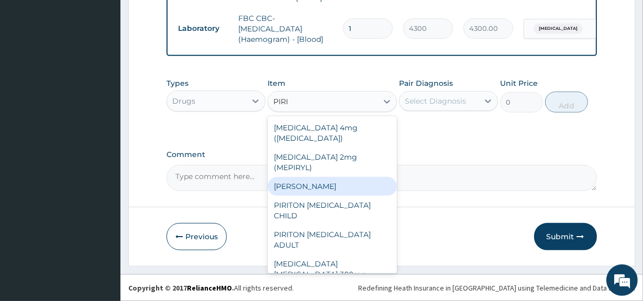
click at [319, 177] on div "PIRITON TAB EVANS" at bounding box center [332, 186] width 129 height 19
type input "23.65"
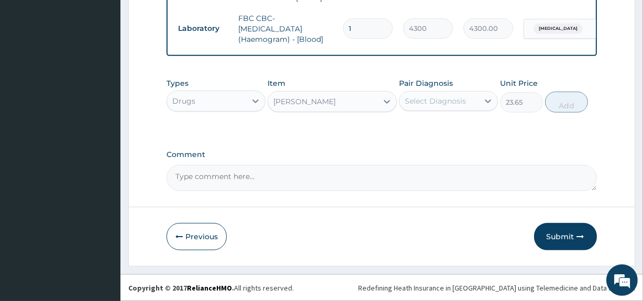
click at [446, 94] on div "Select Diagnosis" at bounding box center [439, 101] width 79 height 17
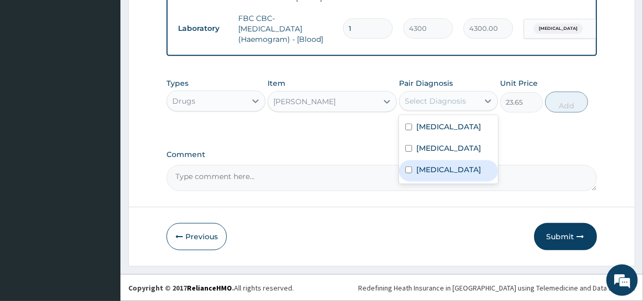
click at [429, 175] on label "Upper respiratory infection" at bounding box center [448, 169] width 65 height 10
checkbox input "true"
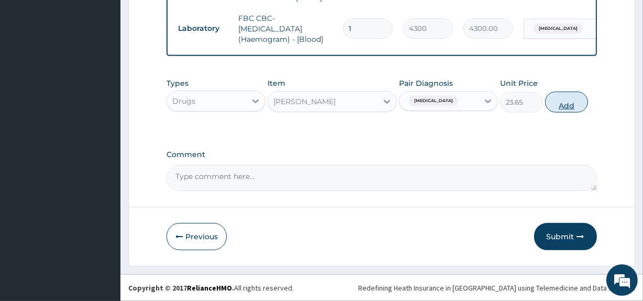
click at [566, 107] on button "Add" at bounding box center [566, 102] width 43 height 21
type input "0"
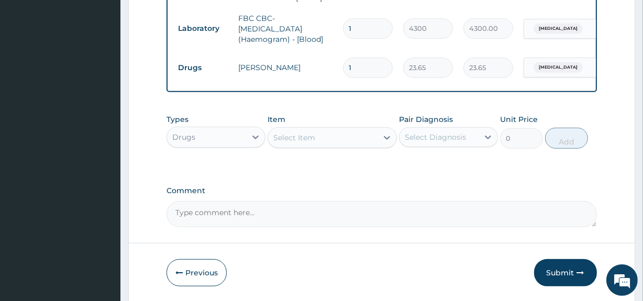
type input "10"
type input "236.50"
type input "10"
click at [276, 189] on label "Comment" at bounding box center [382, 190] width 430 height 9
click at [276, 201] on textarea "Comment" at bounding box center [382, 214] width 430 height 26
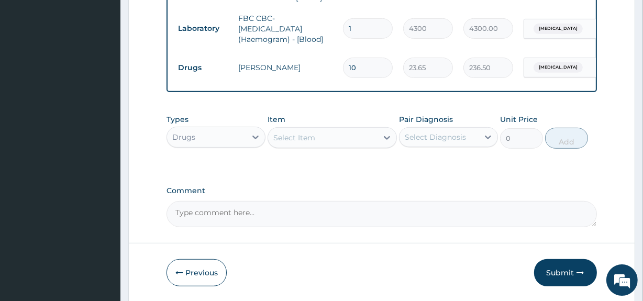
click at [317, 146] on div "Select Item" at bounding box center [322, 137] width 109 height 17
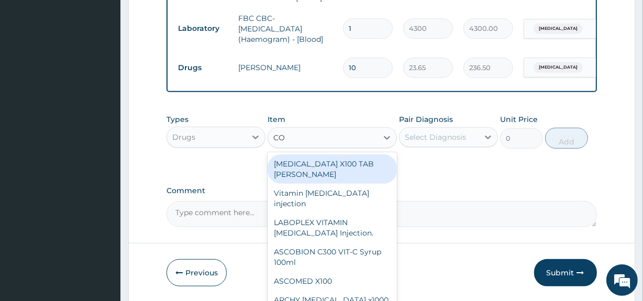
type input "COA"
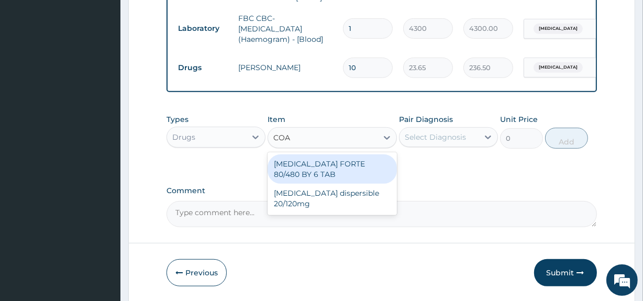
click at [325, 176] on div "COARTEM FORTE 80/480 BY 6 TAB" at bounding box center [332, 168] width 129 height 29
type input "449.35"
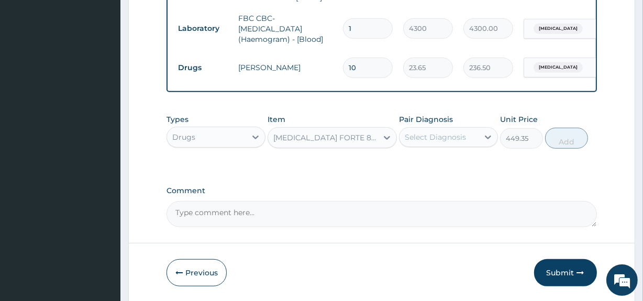
click at [412, 141] on div "Select Diagnosis" at bounding box center [435, 137] width 61 height 10
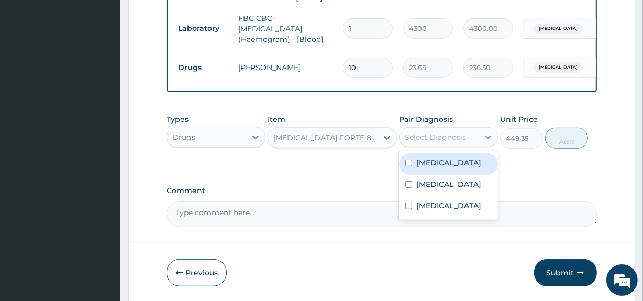
click at [412, 162] on input "checkbox" at bounding box center [408, 163] width 7 height 7
checkbox input "true"
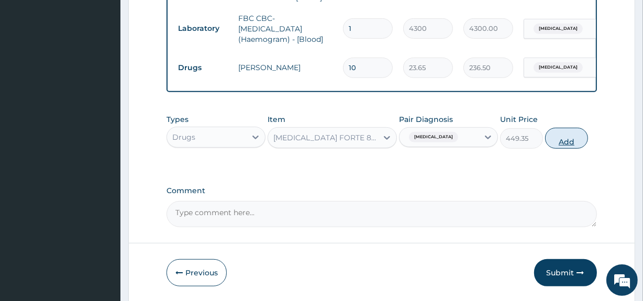
click at [571, 138] on button "Add" at bounding box center [566, 138] width 43 height 21
type input "0"
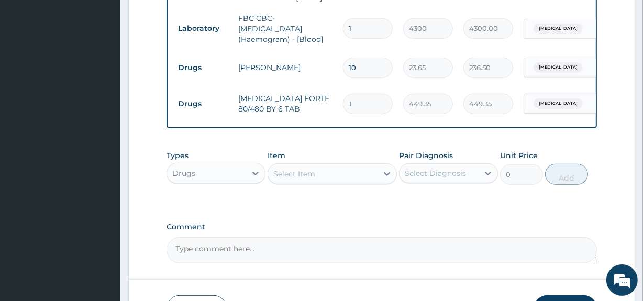
type input "0.00"
type input "6"
type input "2696.10"
type input "6"
click at [298, 179] on div "Select Item" at bounding box center [294, 174] width 42 height 10
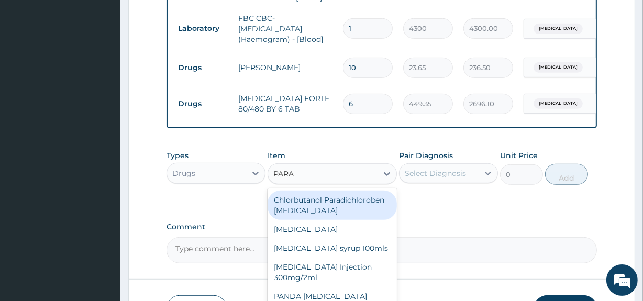
type input "PARAC"
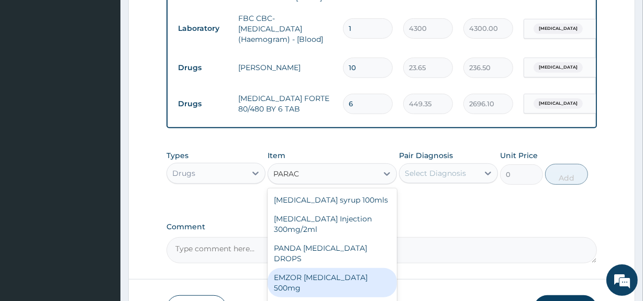
click at [326, 271] on div "EMZOR PARACETAMOL 500mg" at bounding box center [332, 282] width 129 height 29
type input "23.65"
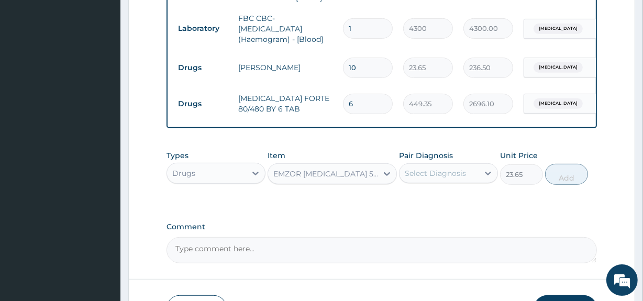
click at [442, 171] on div "Select Diagnosis" at bounding box center [435, 173] width 61 height 10
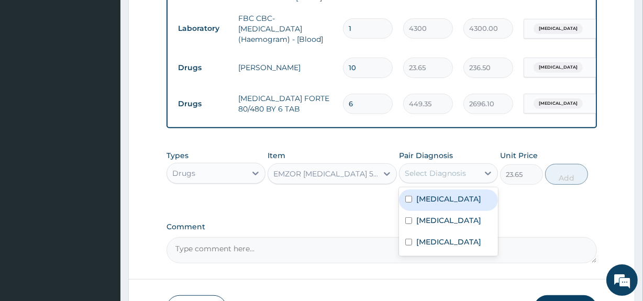
click at [442, 200] on label "Malaria" at bounding box center [448, 199] width 65 height 10
checkbox input "true"
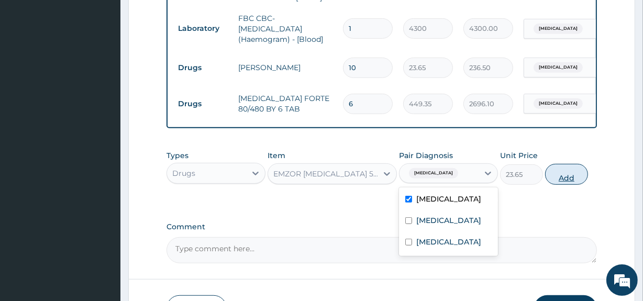
click at [559, 181] on button "Add" at bounding box center [566, 174] width 43 height 21
type input "0"
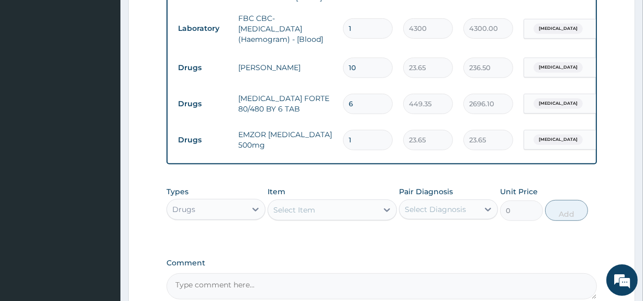
type input "18"
type input "425.70"
type input "18"
click at [293, 218] on div "Select Item" at bounding box center [322, 210] width 109 height 17
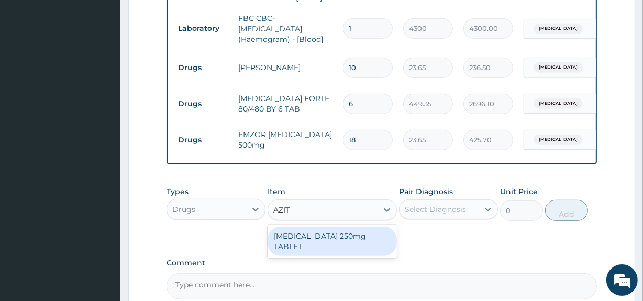
type input "AZITH"
click at [303, 242] on div "AZITHROMYCIN 250mg TABLET" at bounding box center [332, 241] width 129 height 29
type input "177.375"
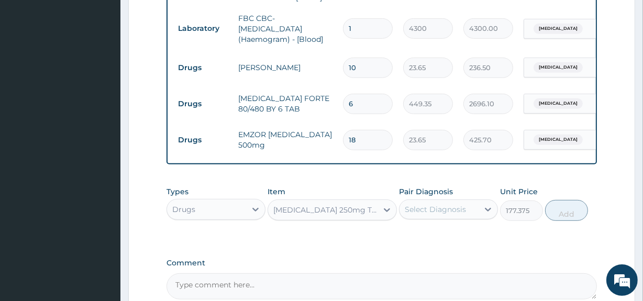
click at [419, 207] on div "Select Diagnosis" at bounding box center [435, 209] width 61 height 10
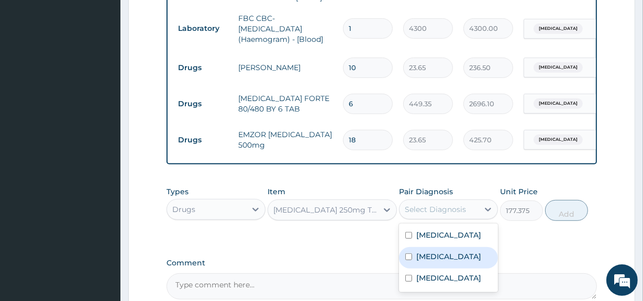
click at [421, 265] on div "Sepsis" at bounding box center [448, 257] width 99 height 21
checkbox input "true"
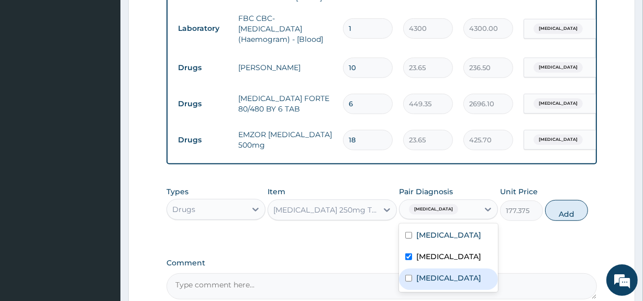
click at [421, 279] on label "Upper respiratory infection" at bounding box center [448, 278] width 65 height 10
checkbox input "true"
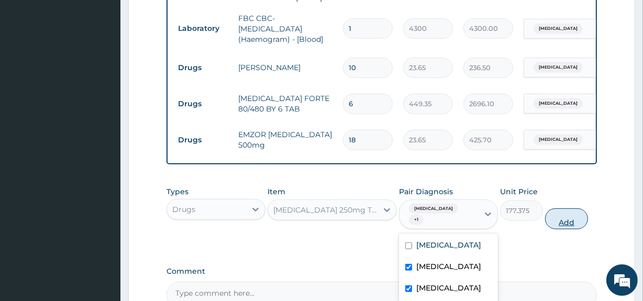
click at [561, 216] on button "Add" at bounding box center [566, 218] width 43 height 21
type input "0"
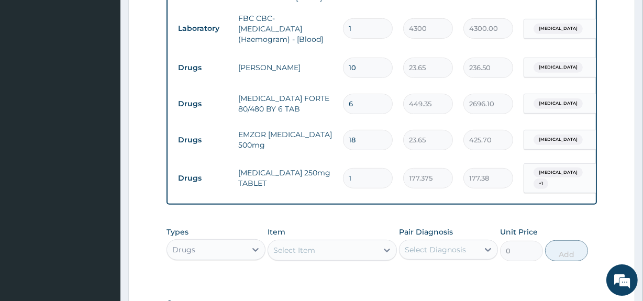
type input "10"
type input "1773.75"
type input "10"
click at [400, 272] on div "Types Drugs Item Select Item Pair Diagnosis Select Diagnosis Unit Price 0 Add" at bounding box center [382, 252] width 430 height 61
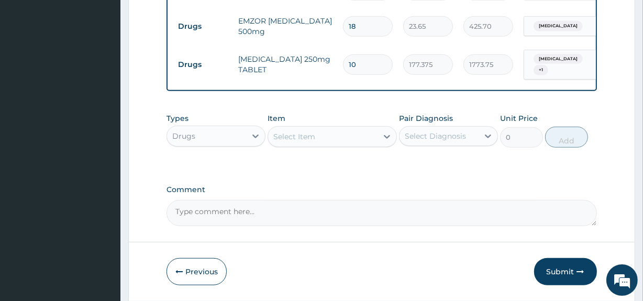
scroll to position [608, 0]
click at [557, 263] on button "Submit" at bounding box center [565, 271] width 63 height 27
